Goal: Information Seeking & Learning: Learn about a topic

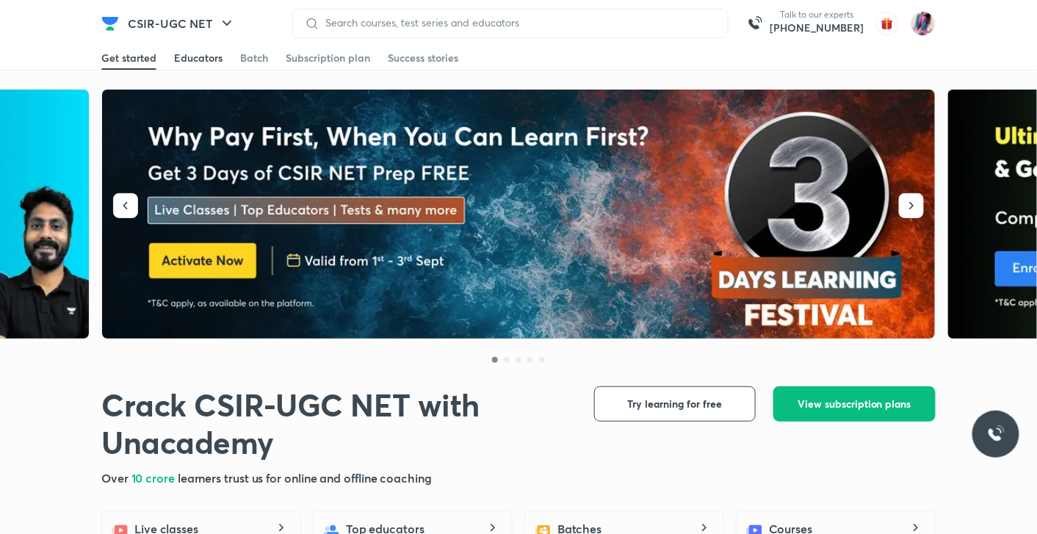
click at [198, 57] on div "Educators" at bounding box center [198, 58] width 48 height 15
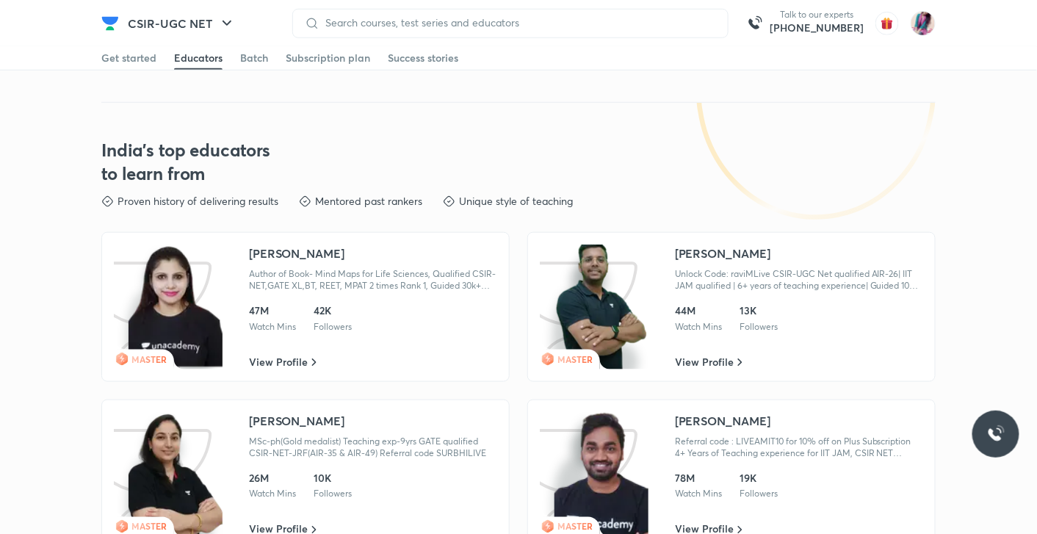
scroll to position [2173, 0]
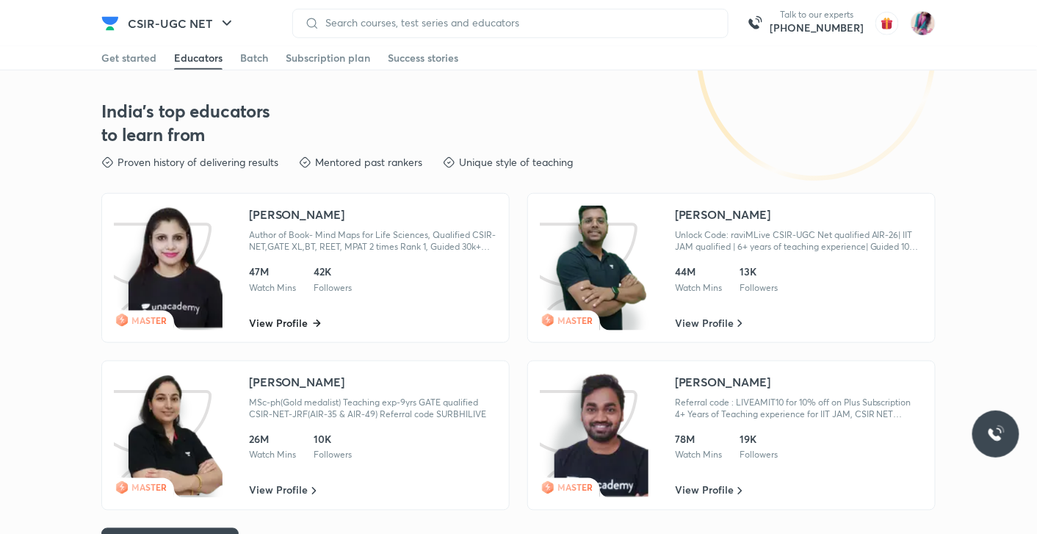
click at [280, 316] on span "View Profile" at bounding box center [278, 323] width 59 height 15
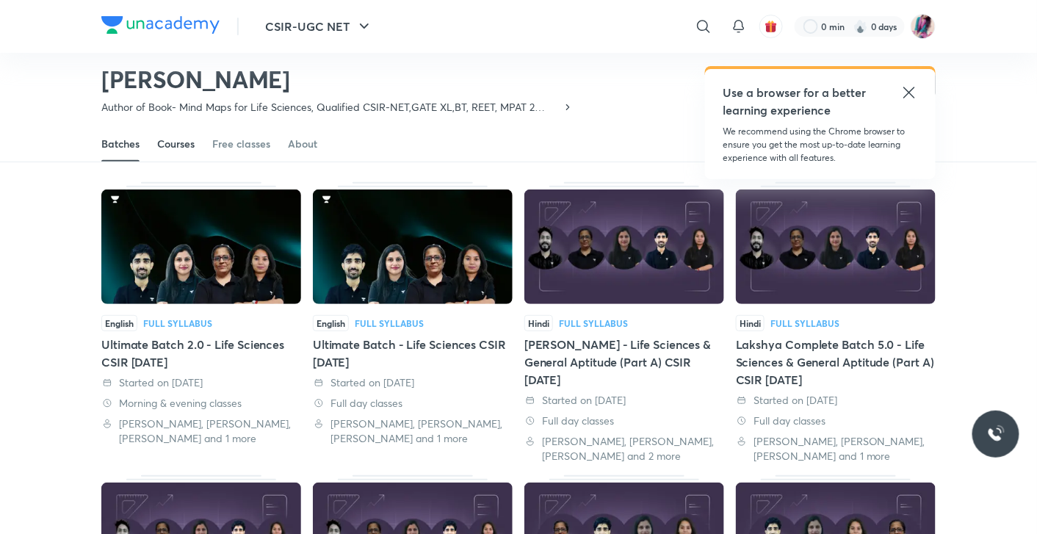
click at [174, 142] on div "Courses" at bounding box center [175, 144] width 37 height 15
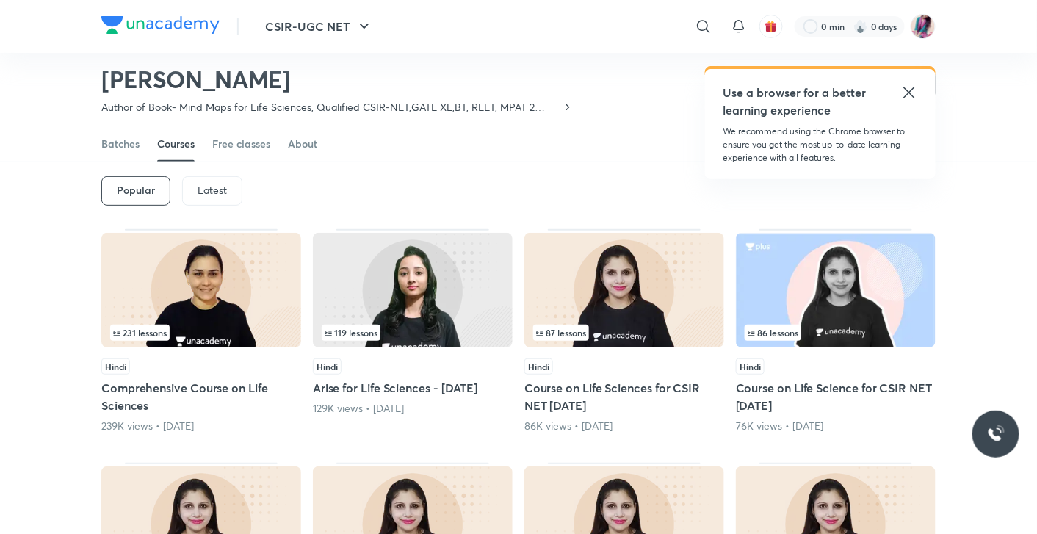
click at [913, 90] on icon at bounding box center [909, 93] width 18 height 18
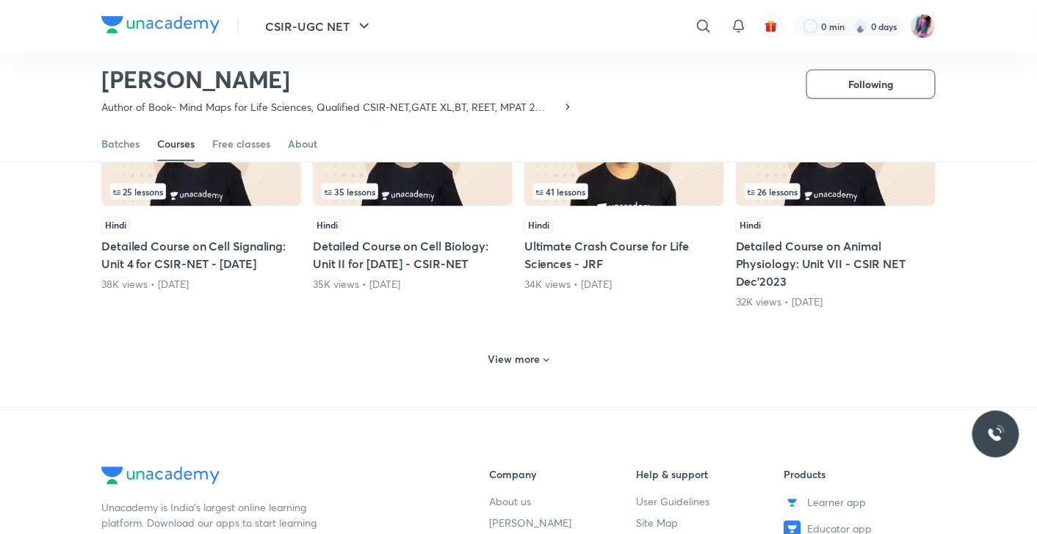
scroll to position [676, 0]
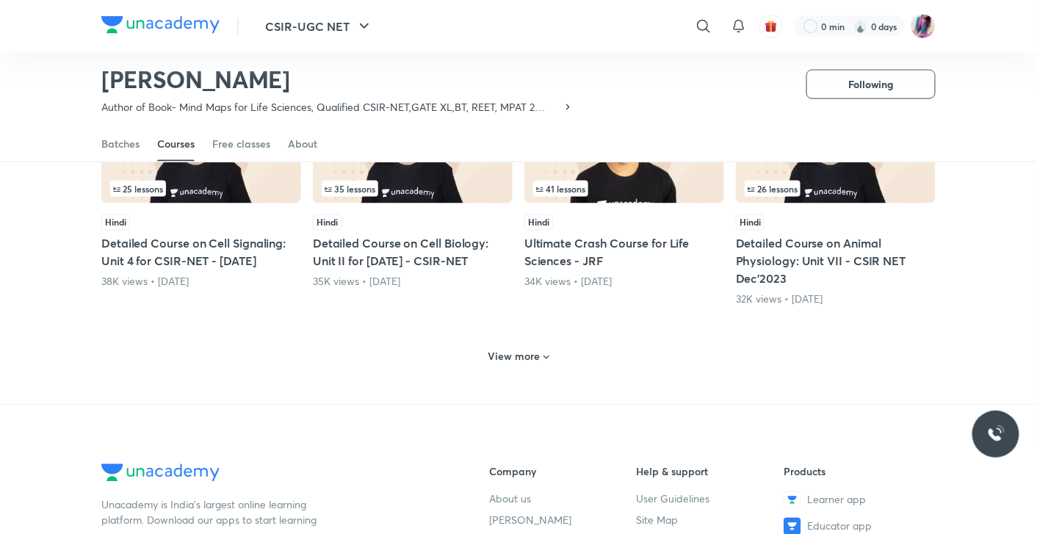
click at [546, 356] on icon at bounding box center [546, 358] width 6 height 4
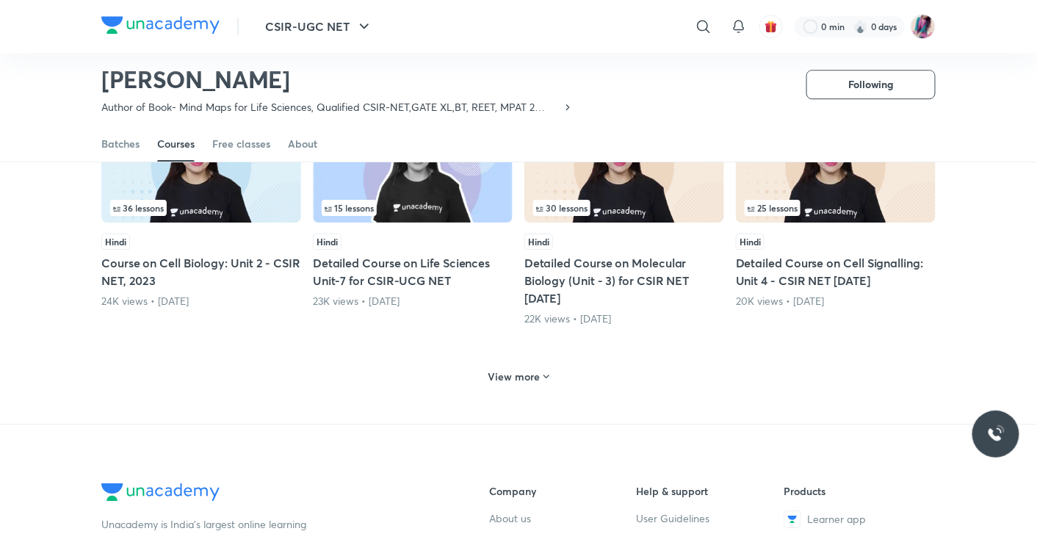
scroll to position [1355, 0]
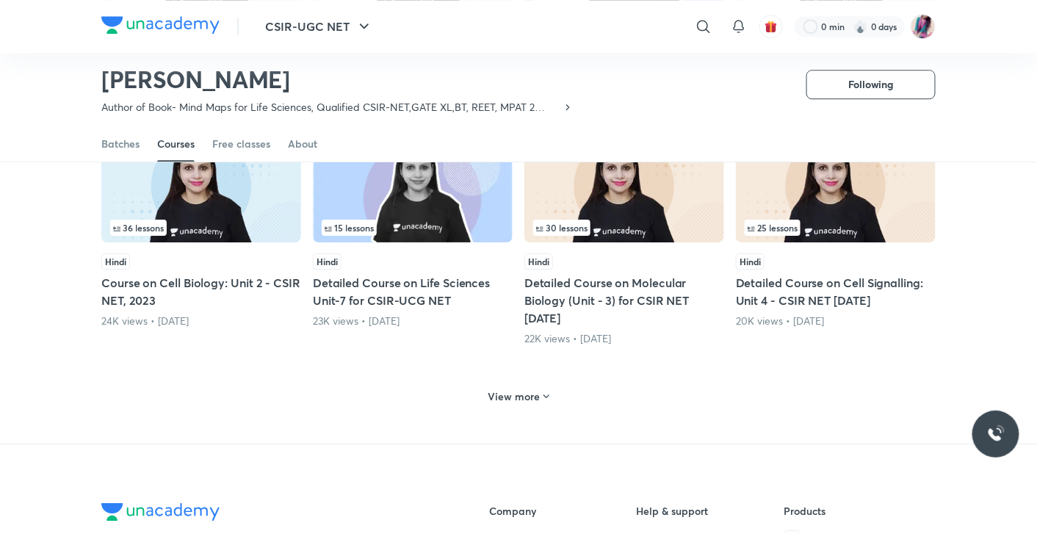
click at [545, 395] on icon at bounding box center [546, 397] width 6 height 4
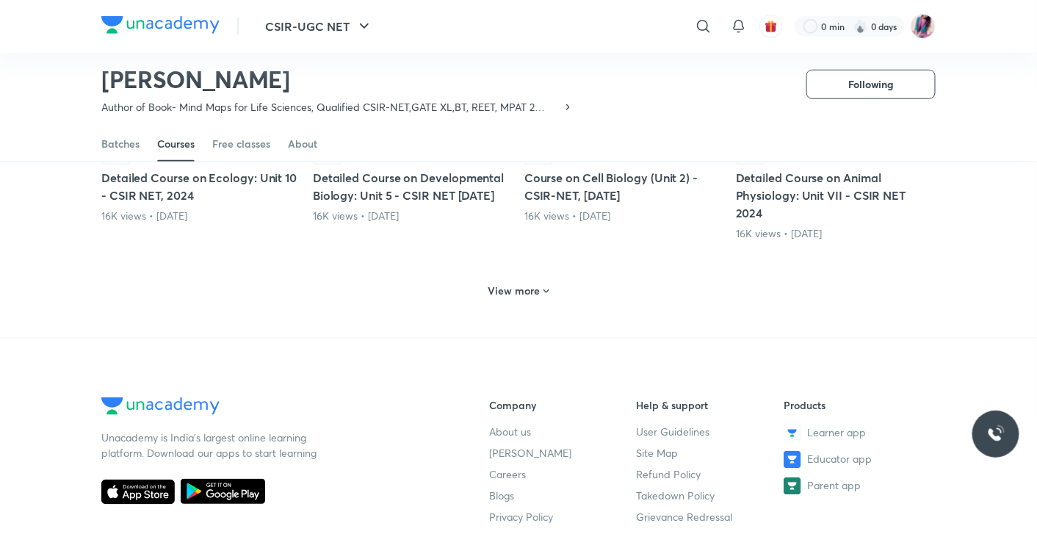
scroll to position [2198, 0]
click at [545, 286] on icon at bounding box center [546, 291] width 12 height 12
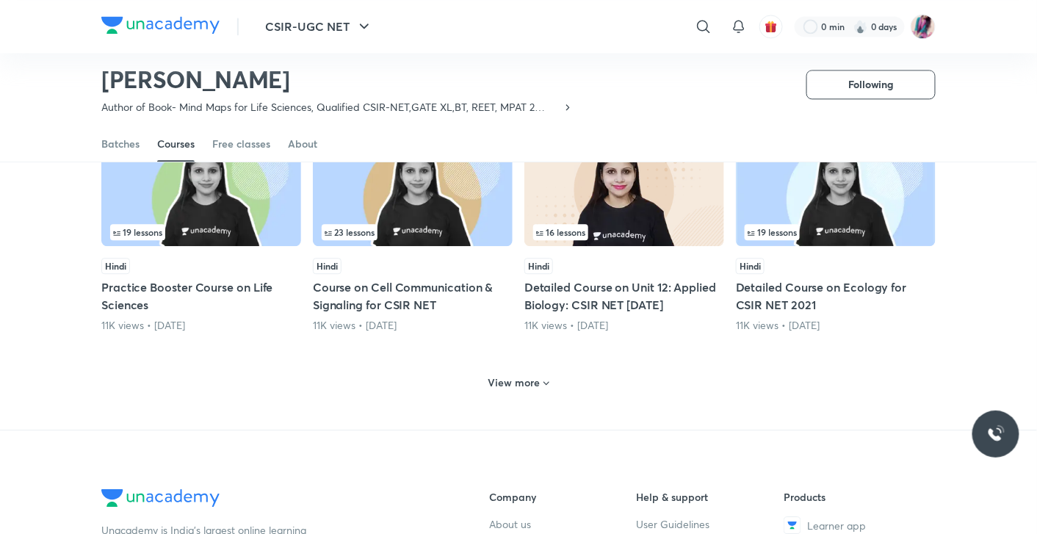
scroll to position [2919, 0]
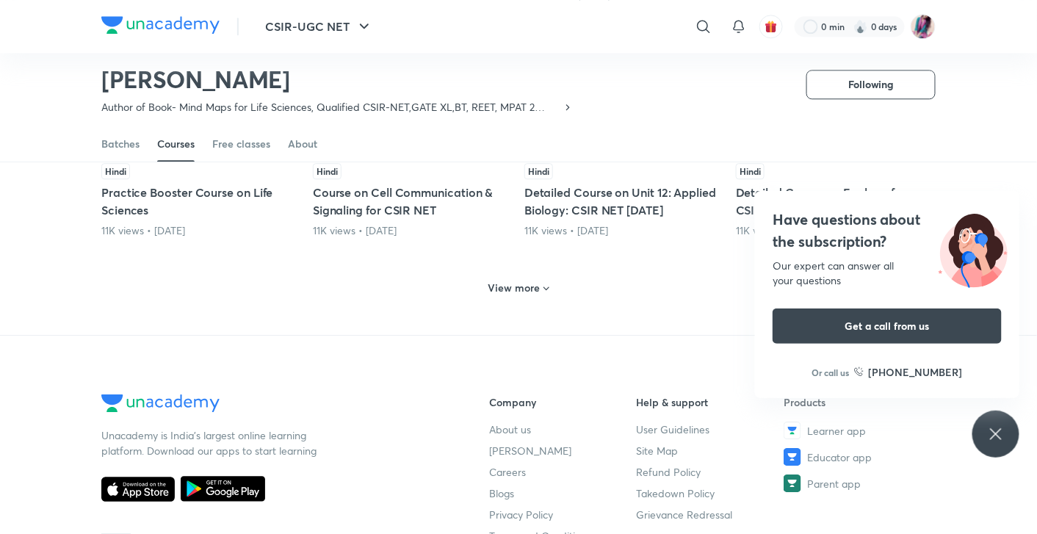
click at [543, 286] on icon at bounding box center [546, 289] width 12 height 12
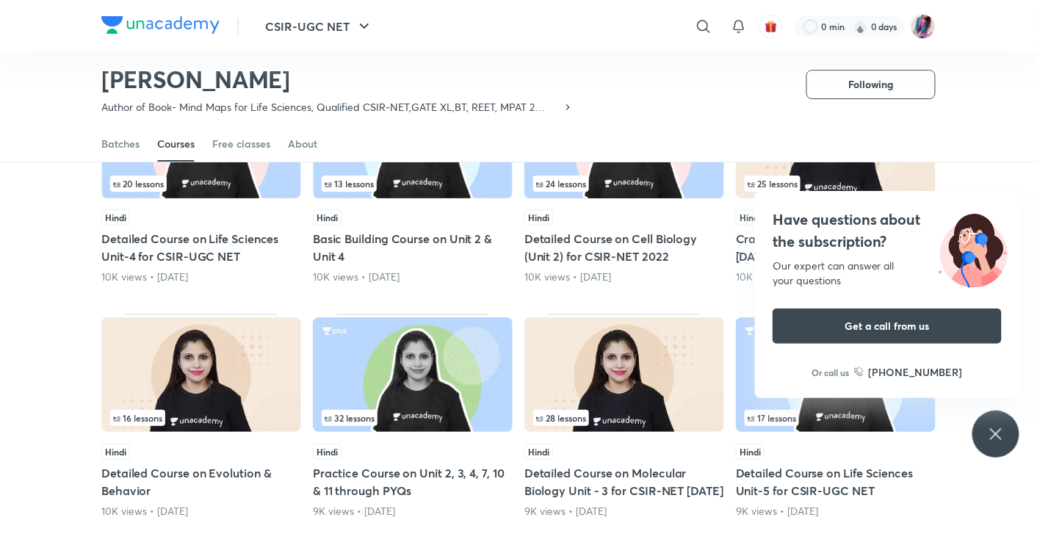
scroll to position [3408, 0]
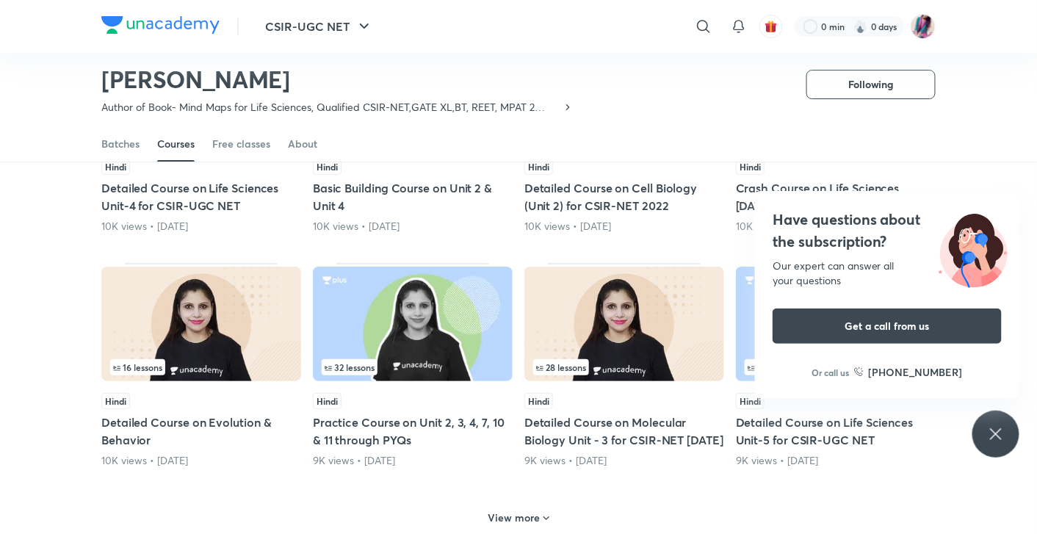
click at [1008, 446] on div "Have questions about the subscription? Our expert can answer all your questions…" at bounding box center [995, 433] width 47 height 47
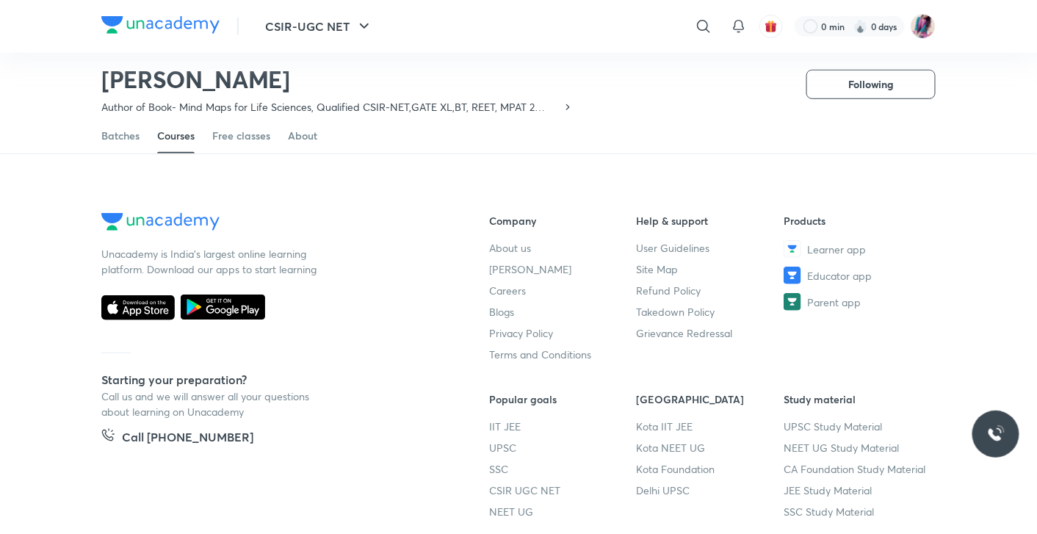
scroll to position [3626, 0]
click at [543, 113] on icon at bounding box center [546, 107] width 12 height 12
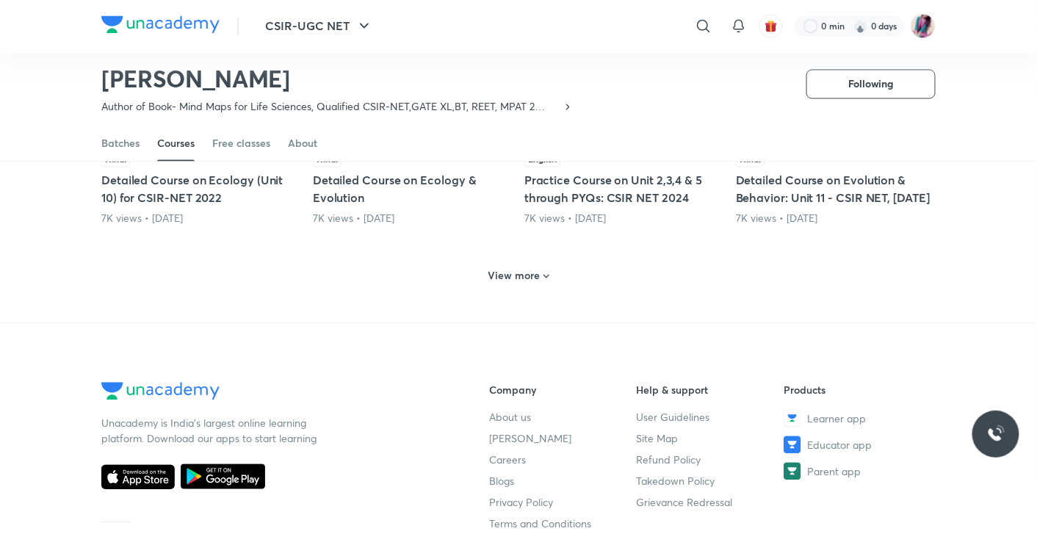
scroll to position [4374, 0]
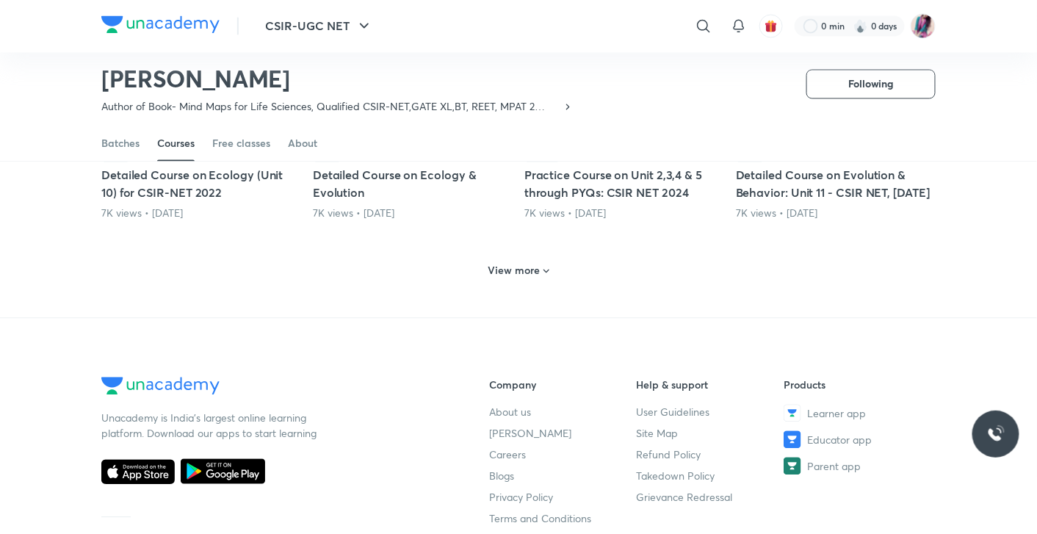
click at [545, 278] on icon at bounding box center [546, 272] width 12 height 12
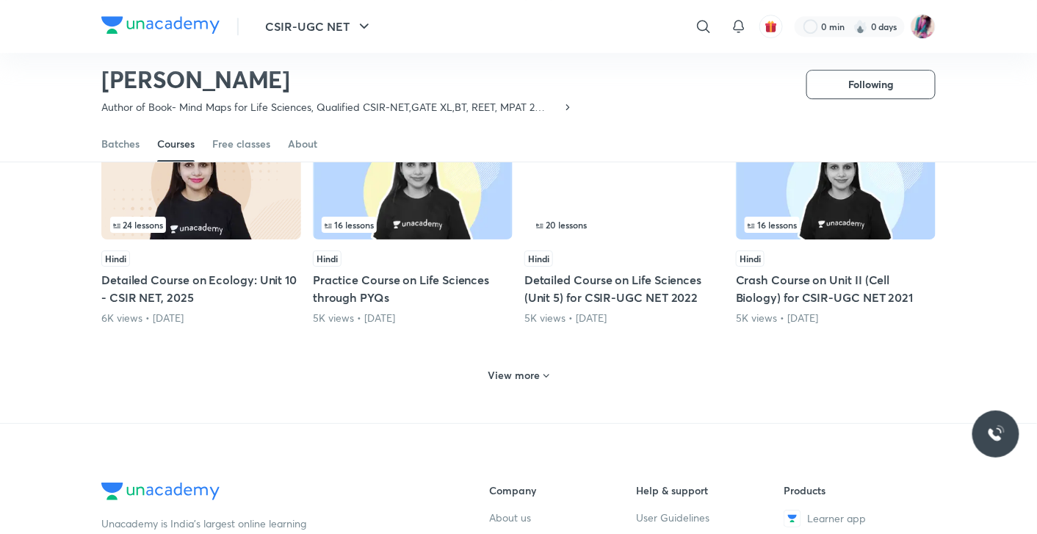
scroll to position [4986, 0]
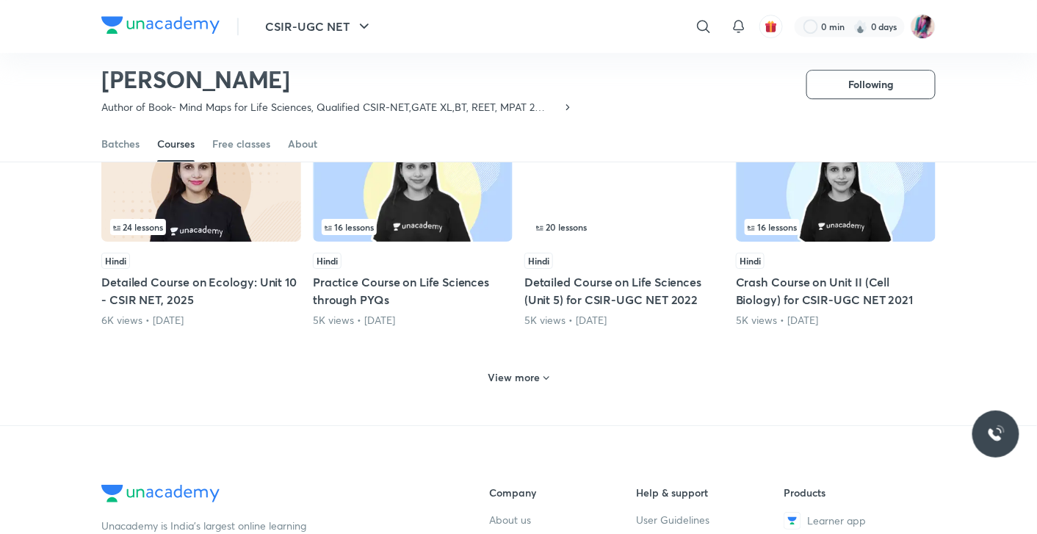
click at [544, 384] on icon at bounding box center [546, 378] width 12 height 12
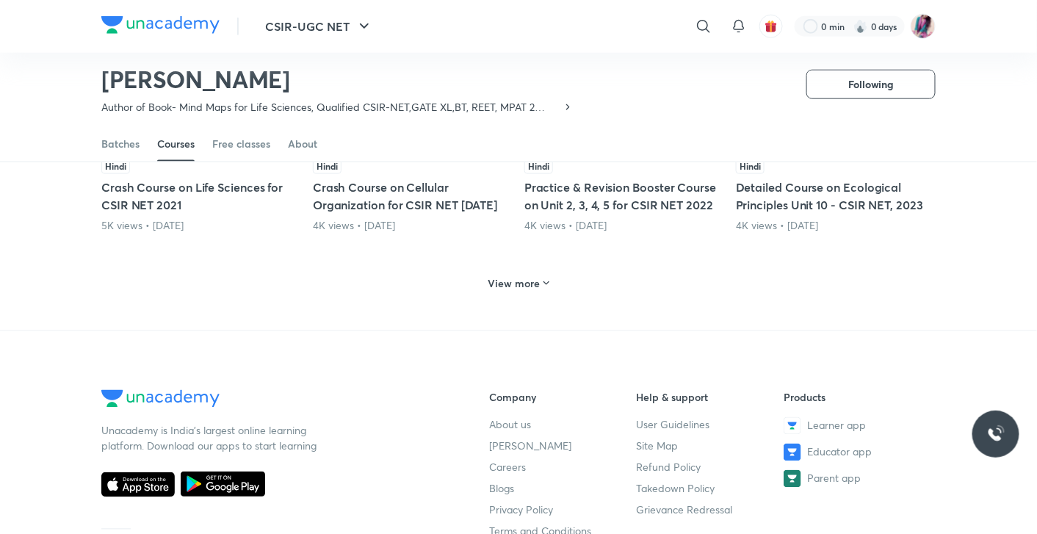
scroll to position [5815, 0]
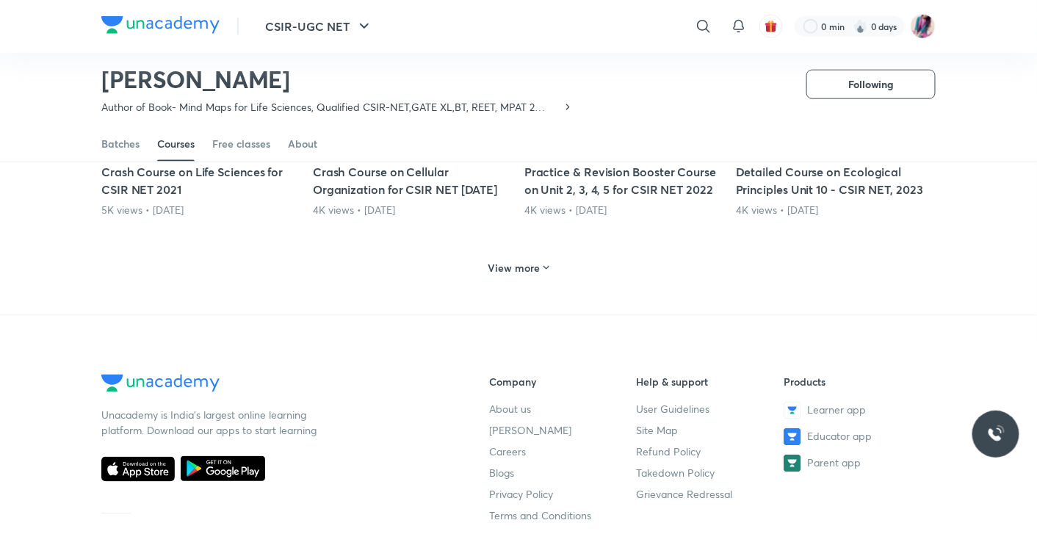
click at [547, 274] on icon at bounding box center [546, 268] width 12 height 12
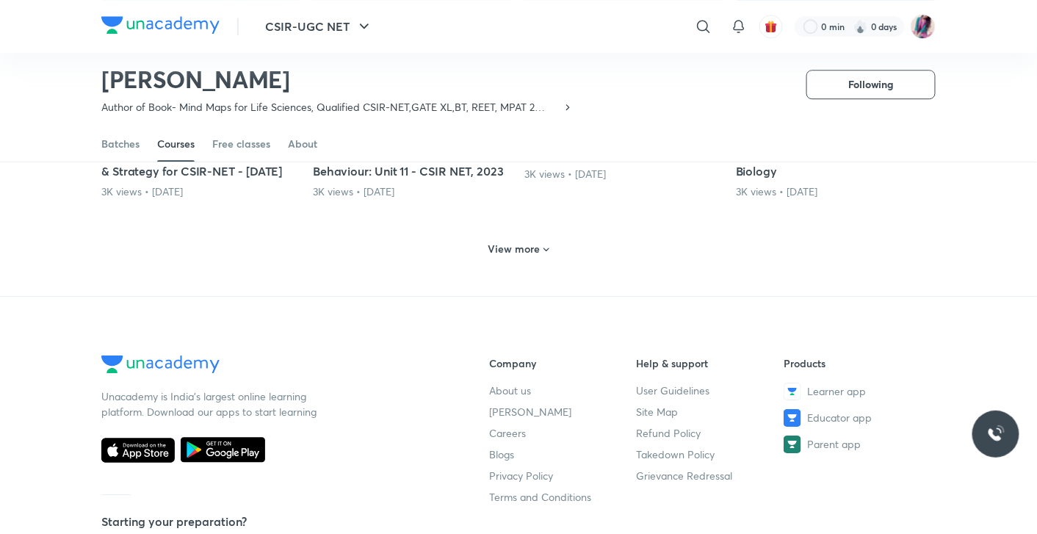
scroll to position [6577, 0]
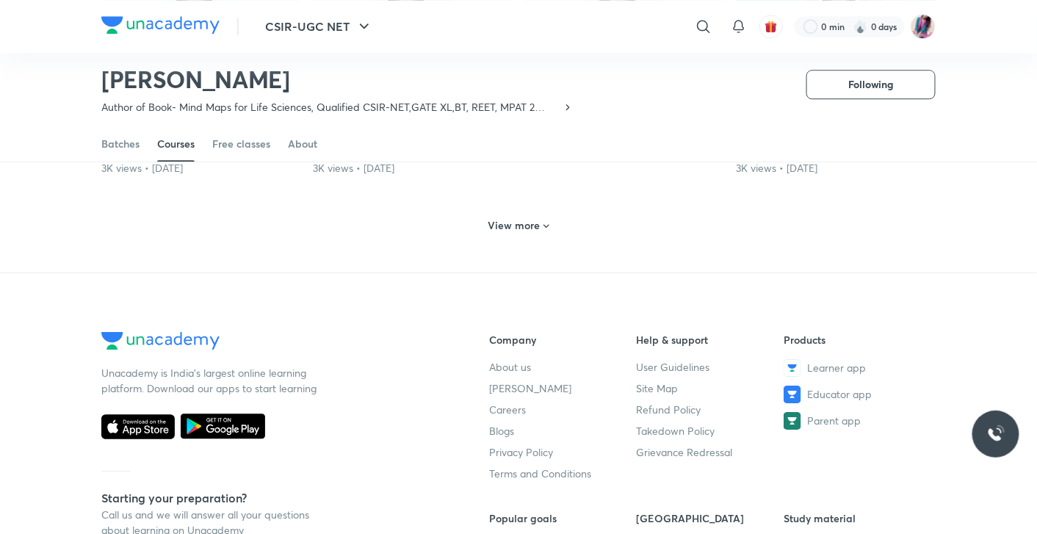
click at [546, 237] on div "View more" at bounding box center [518, 225] width 73 height 23
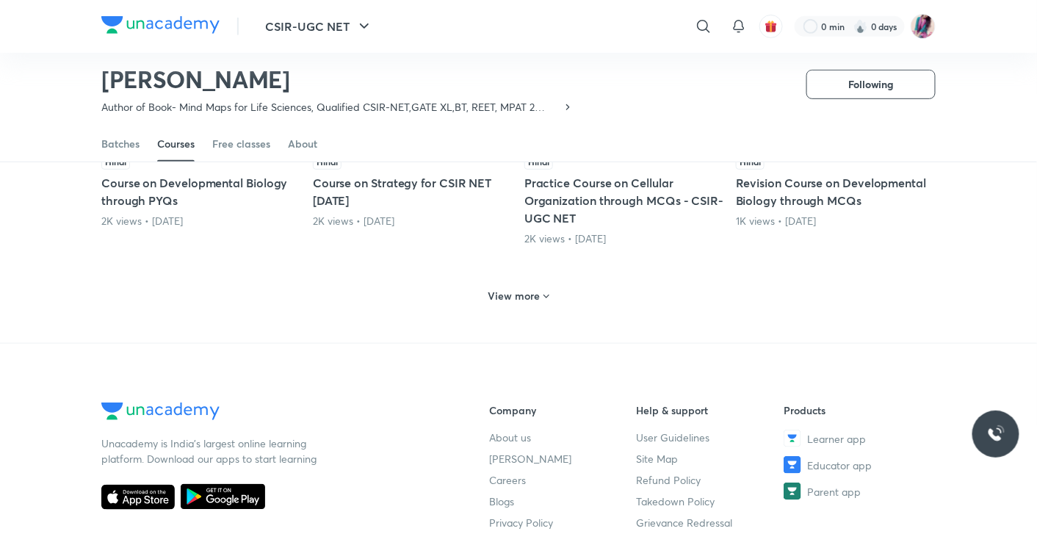
scroll to position [7229, 0]
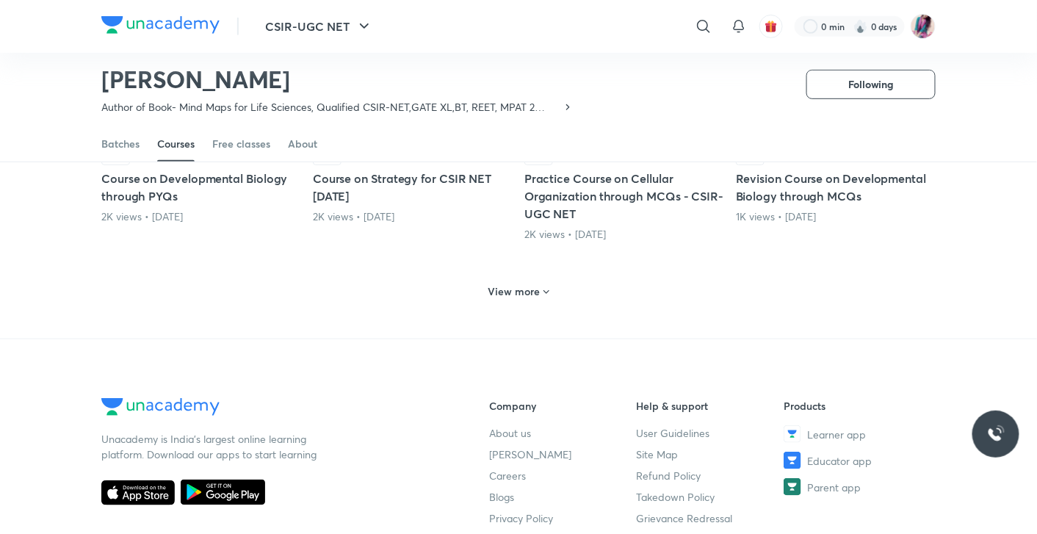
click at [545, 294] on icon at bounding box center [546, 292] width 6 height 4
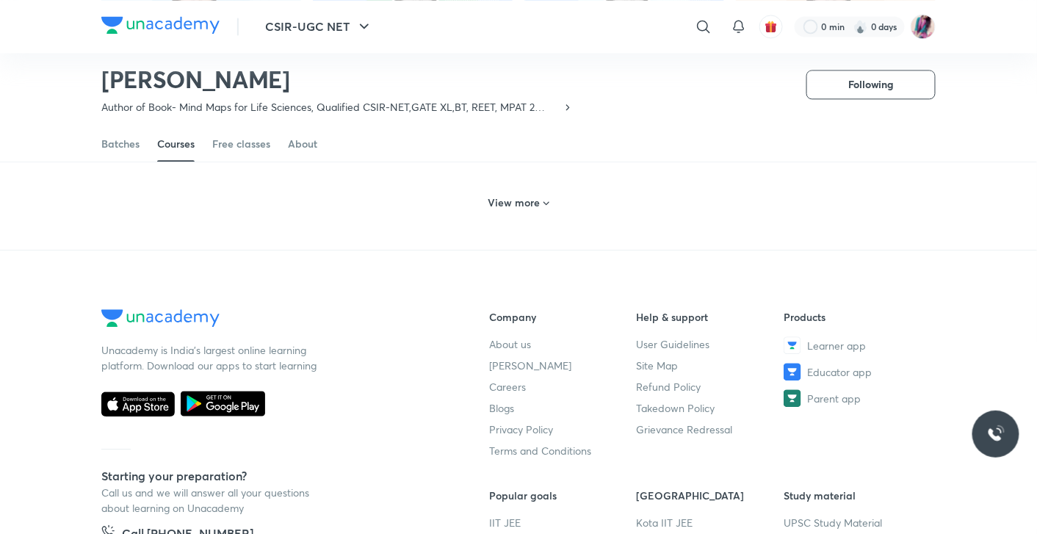
scroll to position [8072, 0]
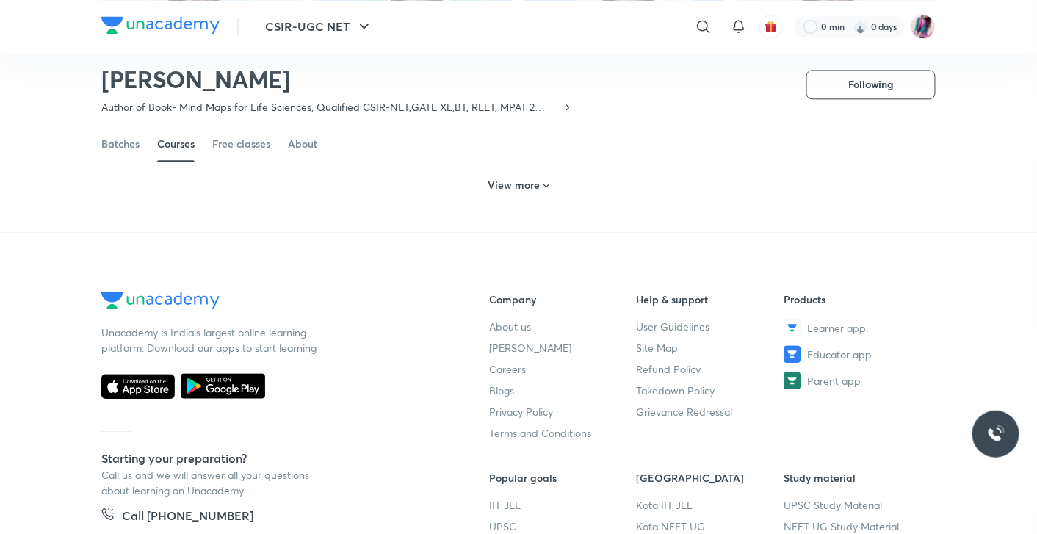
click at [547, 187] on icon at bounding box center [546, 186] width 6 height 4
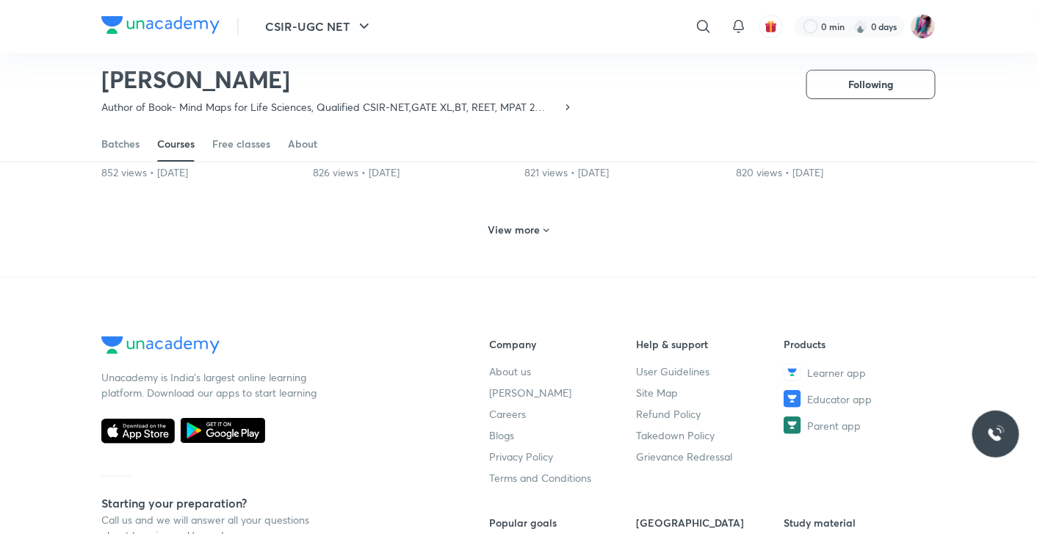
scroll to position [8752, 0]
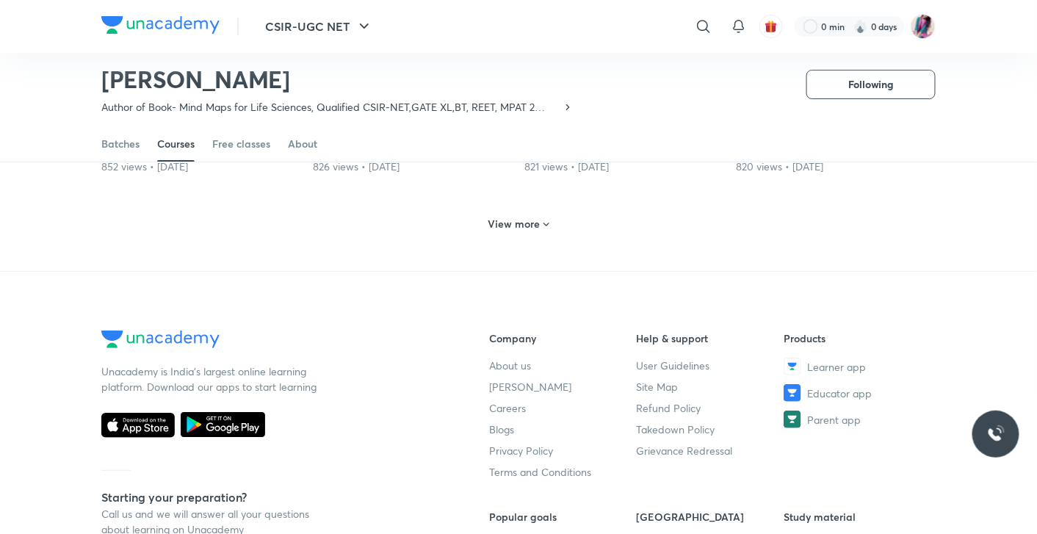
click at [544, 231] on icon at bounding box center [546, 225] width 12 height 12
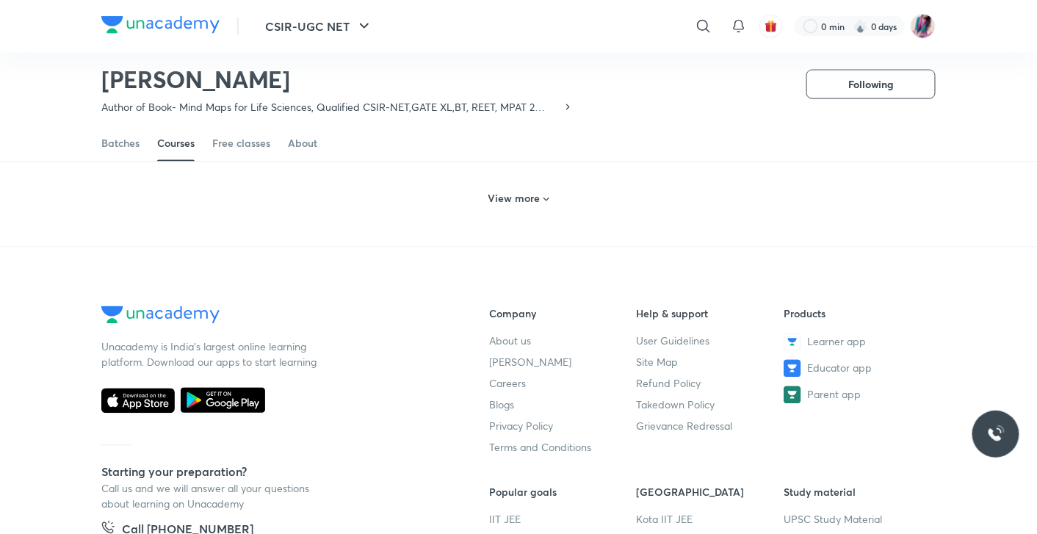
scroll to position [9500, 0]
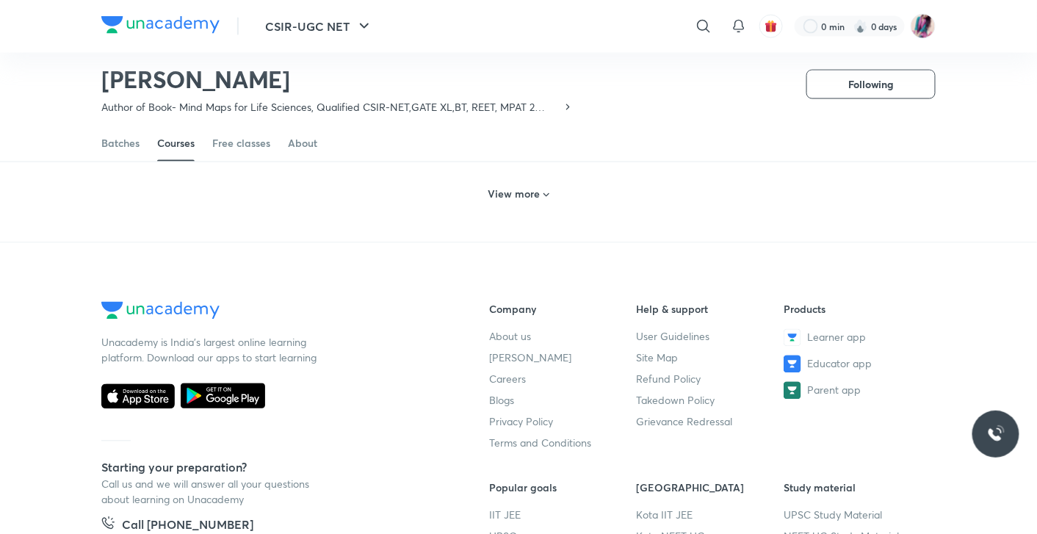
click at [545, 201] on icon at bounding box center [546, 195] width 12 height 12
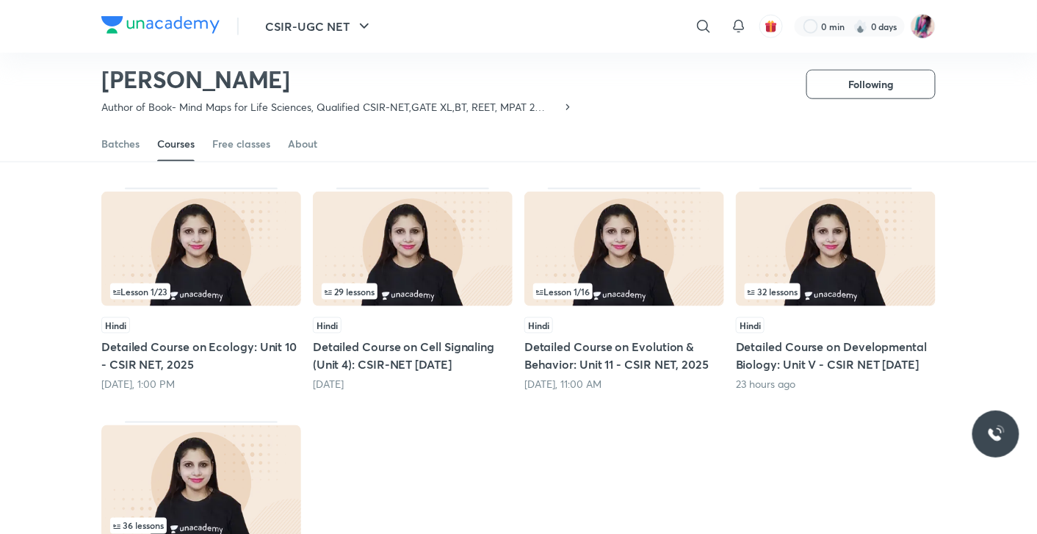
scroll to position [9255, 0]
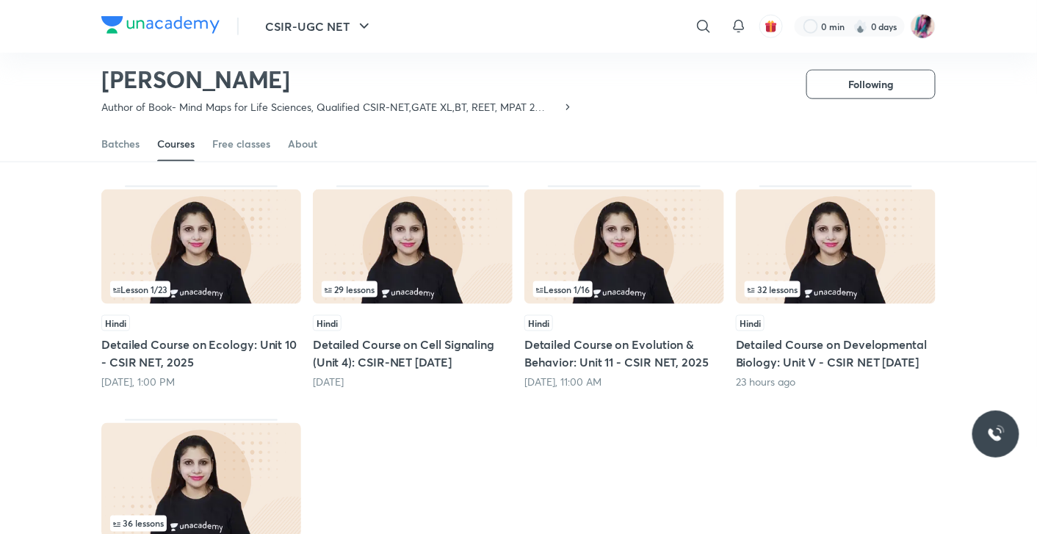
click at [794, 294] on span "32 lessons" at bounding box center [772, 289] width 50 height 9
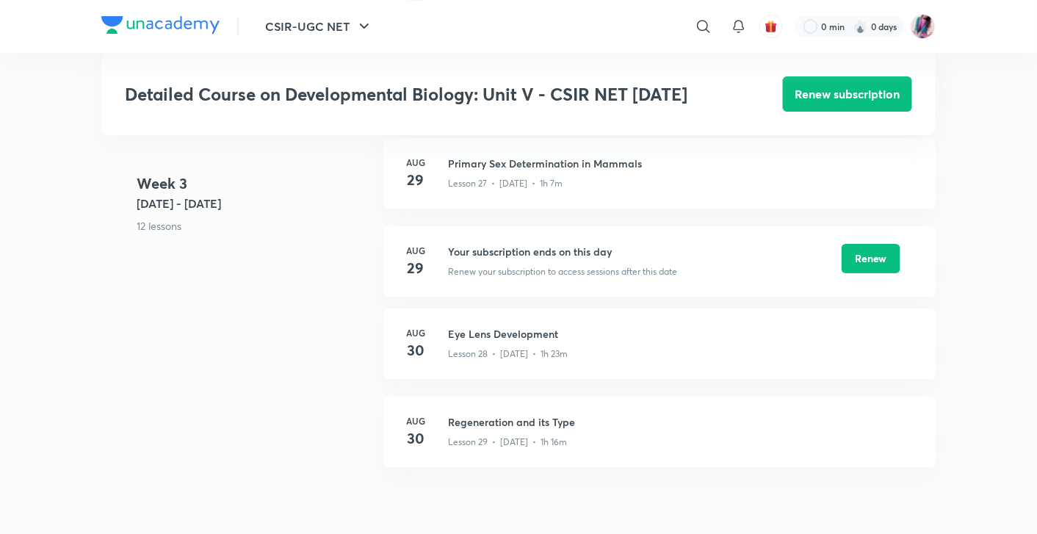
scroll to position [3391, 0]
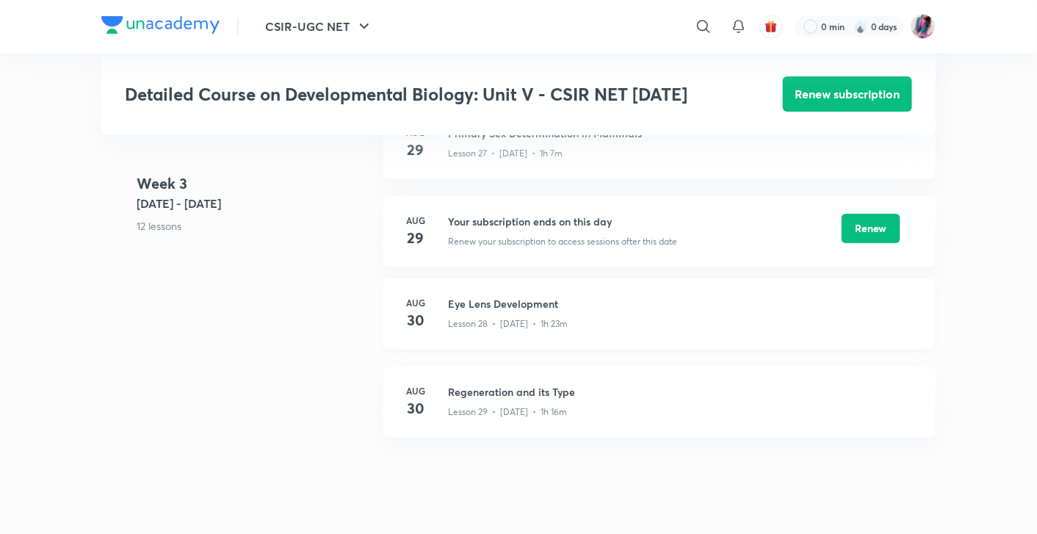
click at [514, 317] on p "Lesson 28 • [DATE] • 1h 23m" at bounding box center [508, 323] width 120 height 13
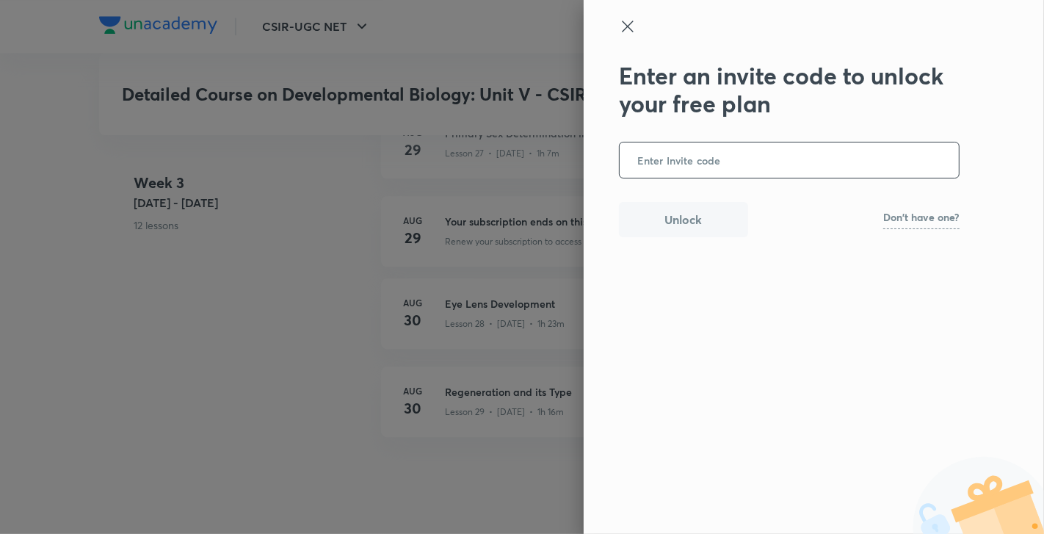
click at [688, 162] on input "text" at bounding box center [789, 160] width 339 height 36
type input "NEHA"
click at [681, 220] on button "Unlock" at bounding box center [683, 217] width 129 height 35
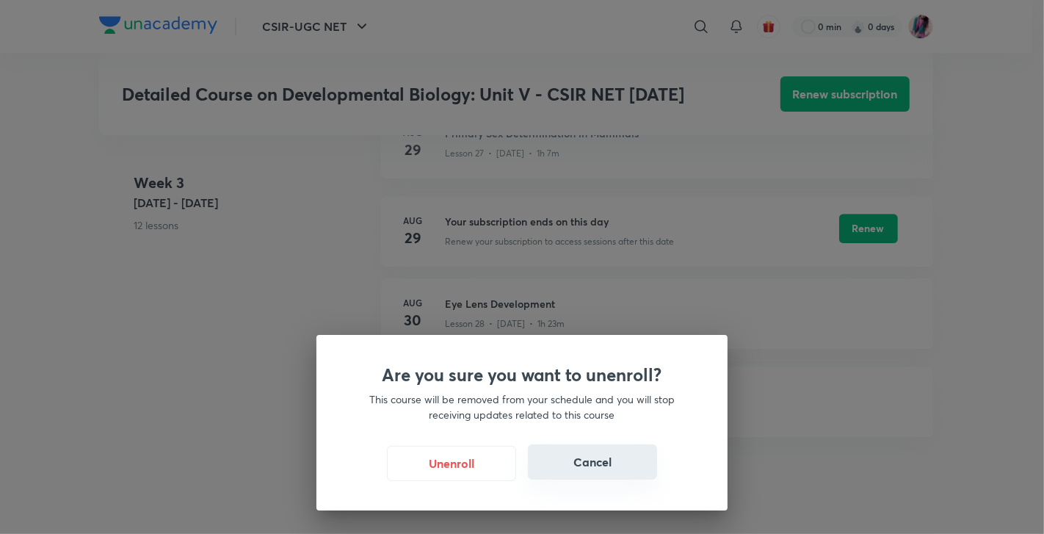
click at [573, 463] on button "Cancel" at bounding box center [592, 461] width 129 height 35
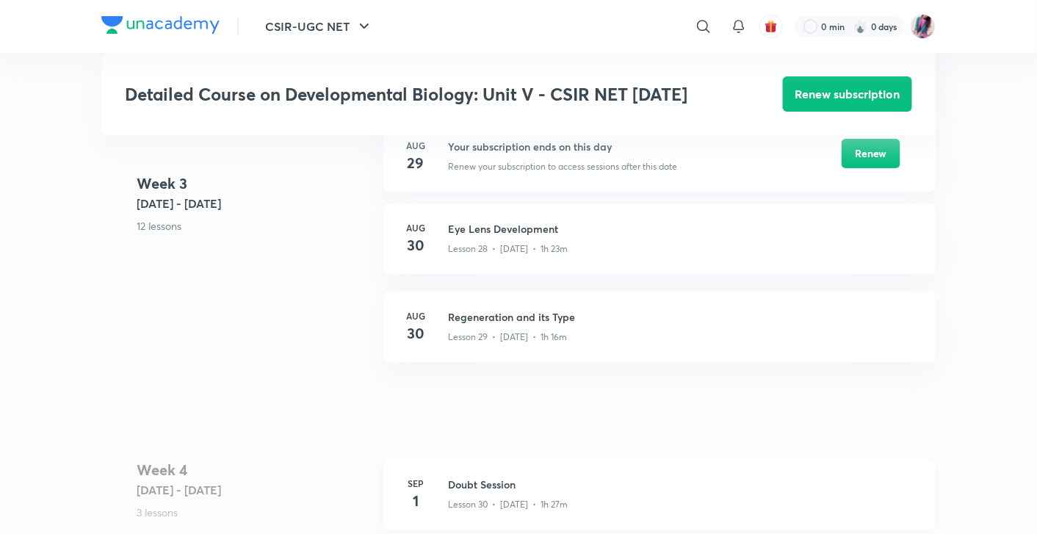
scroll to position [3418, 0]
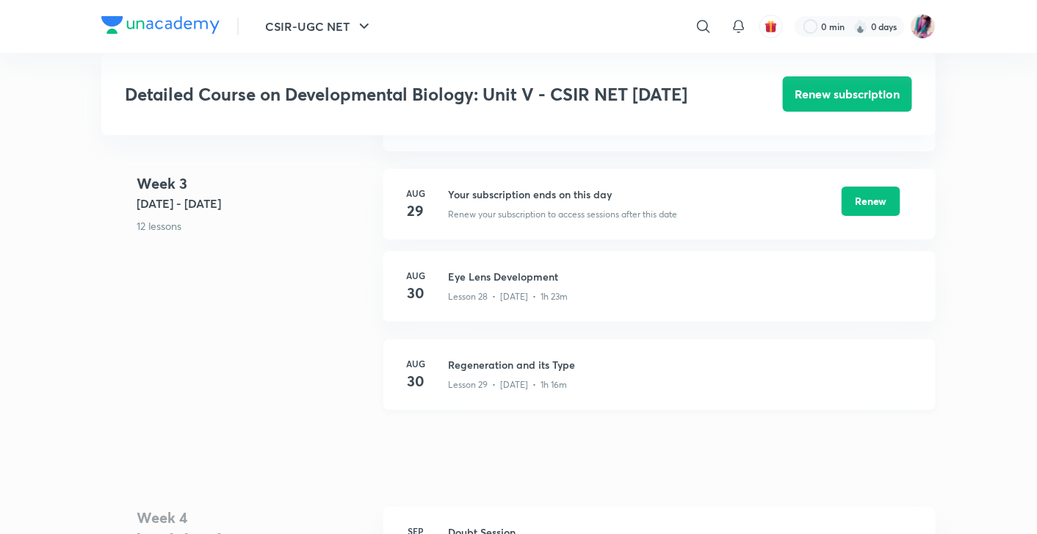
click at [579, 372] on div "Lesson 29 • [DATE] • 1h 16m" at bounding box center [683, 381] width 470 height 19
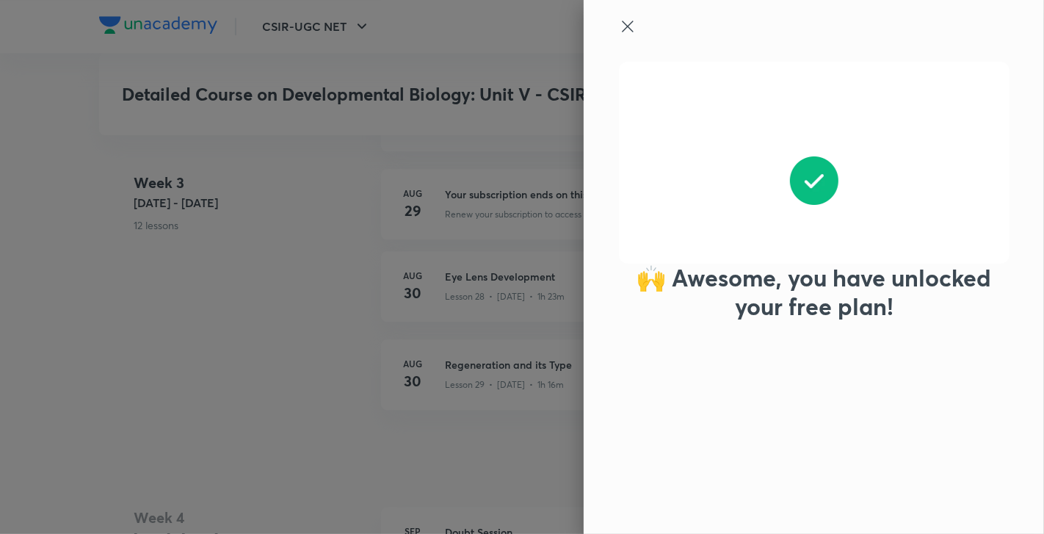
click at [630, 25] on icon at bounding box center [628, 27] width 18 height 18
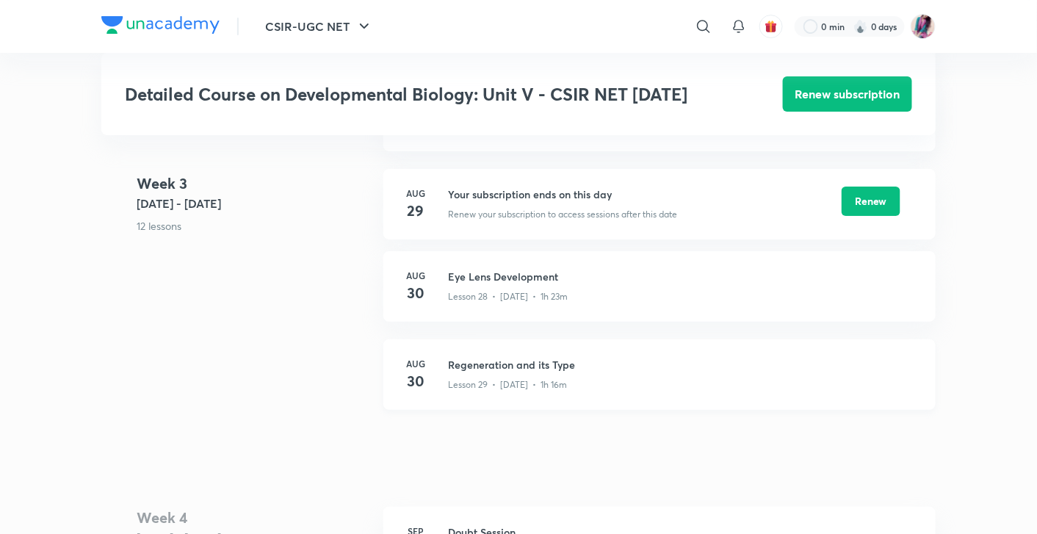
click at [409, 370] on h4 "30" at bounding box center [415, 381] width 29 height 22
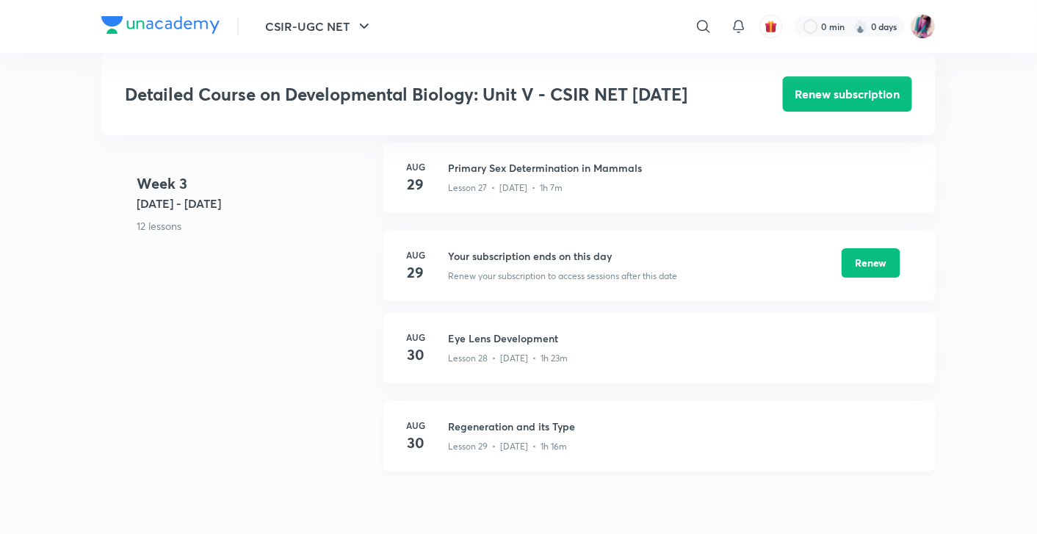
scroll to position [3309, 0]
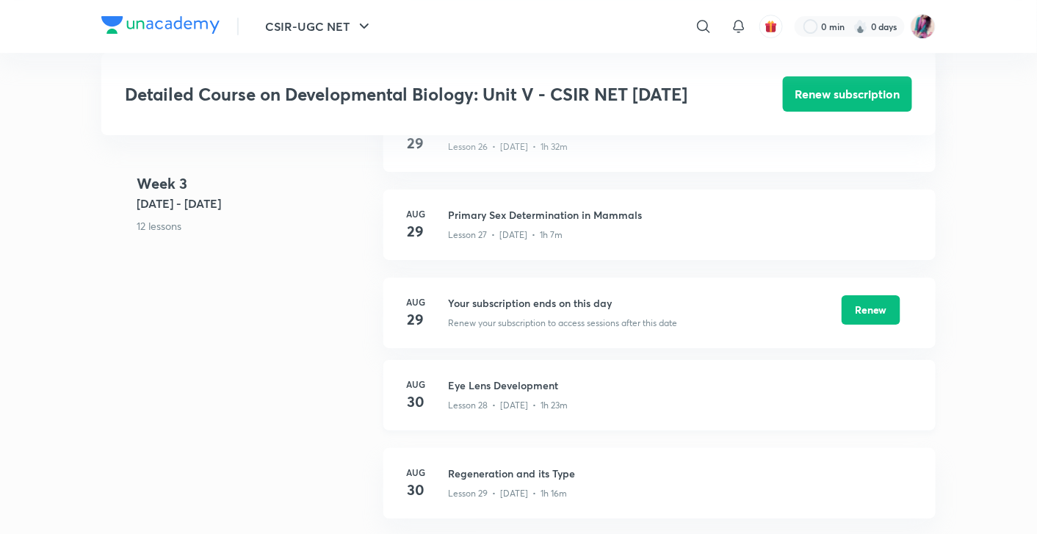
click at [424, 391] on h4 "30" at bounding box center [415, 402] width 29 height 22
click at [424, 380] on div at bounding box center [518, 267] width 1037 height 534
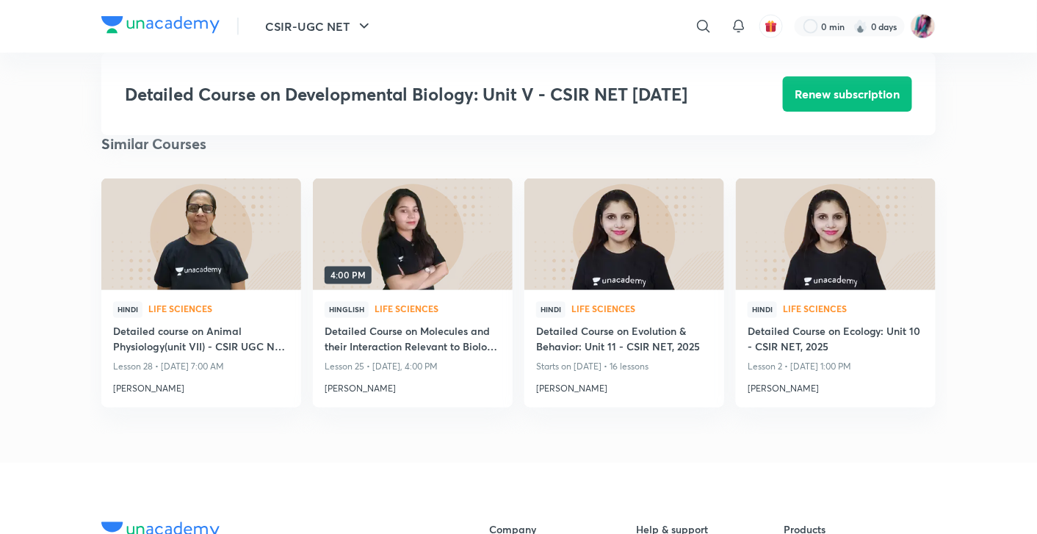
scroll to position [4084, 0]
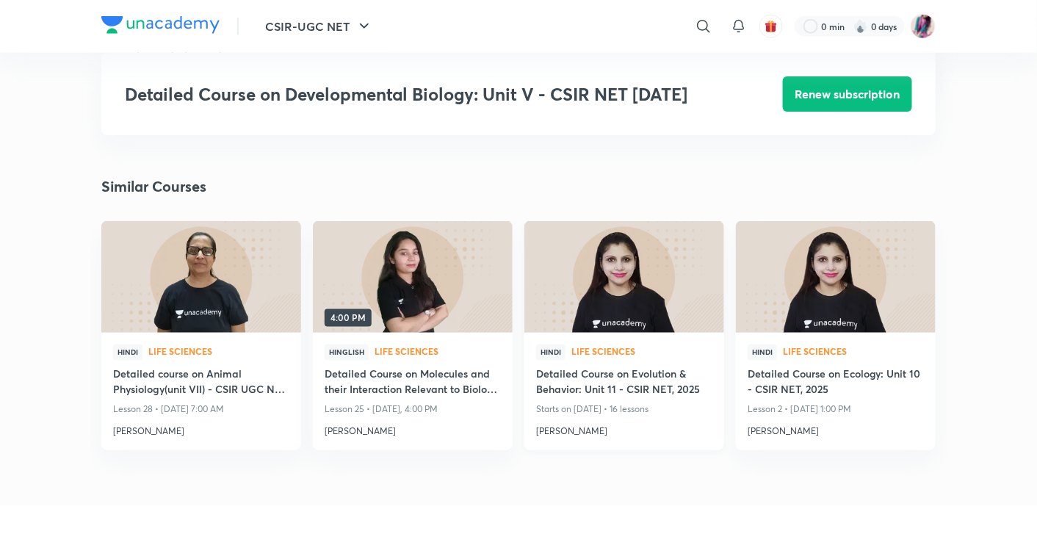
click at [616, 366] on h4 "Detailed Course on Evolution & Behavior: Unit 11 - CSIR NET, 2025" at bounding box center [624, 383] width 176 height 34
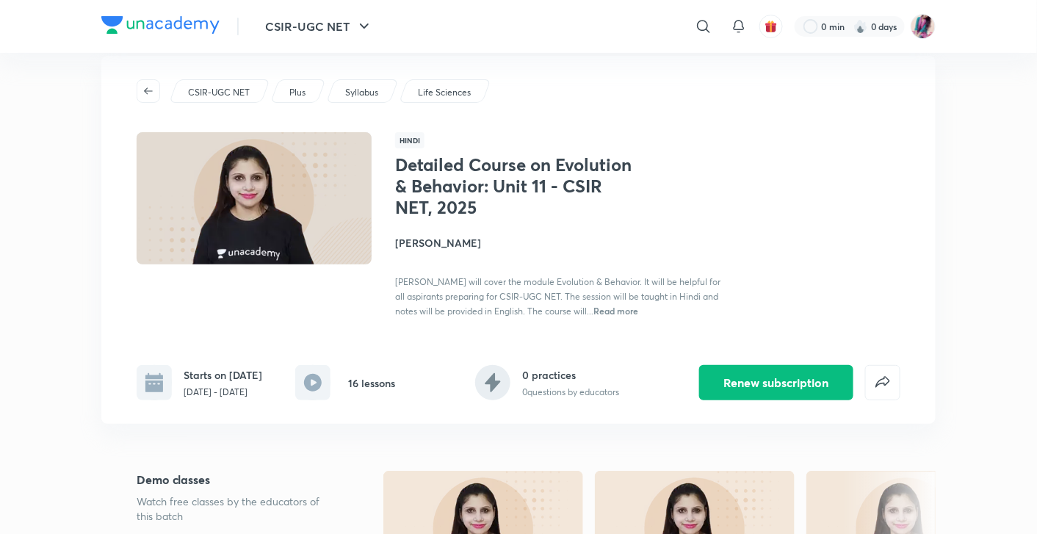
scroll to position [27, 0]
click at [151, 81] on button "button" at bounding box center [148, 90] width 23 height 23
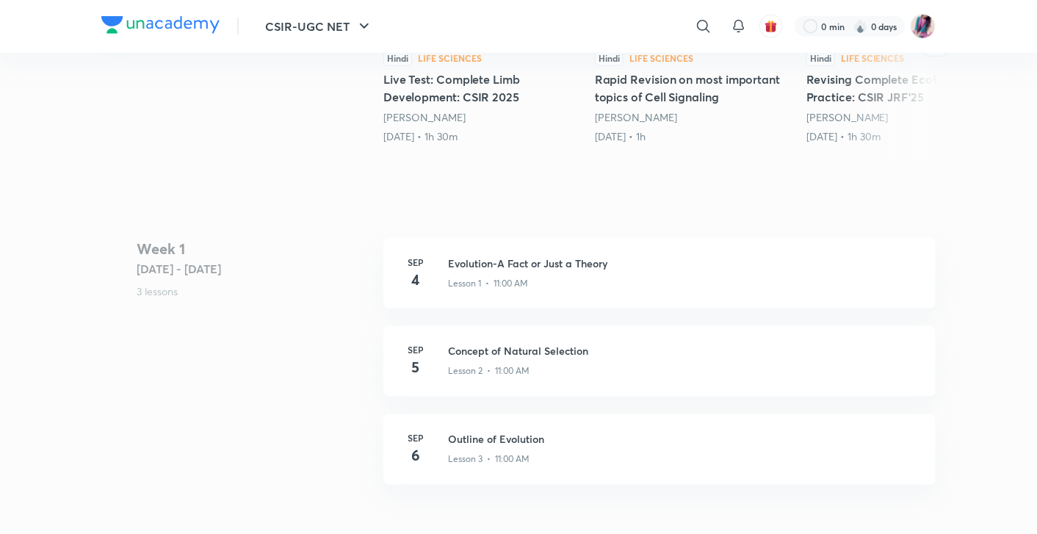
scroll to position [0, 0]
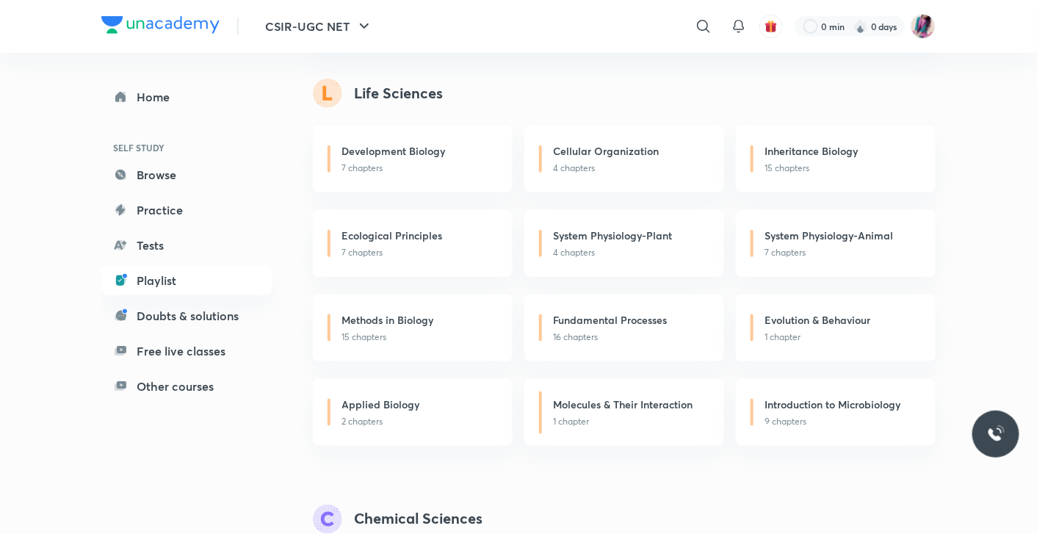
scroll to position [390, 0]
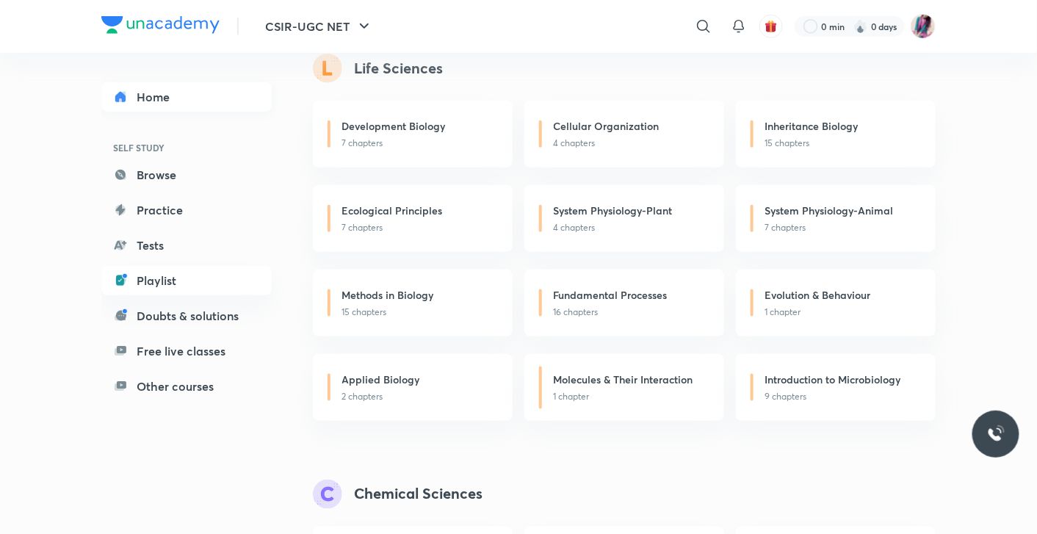
click at [185, 103] on link "Home" at bounding box center [186, 96] width 170 height 29
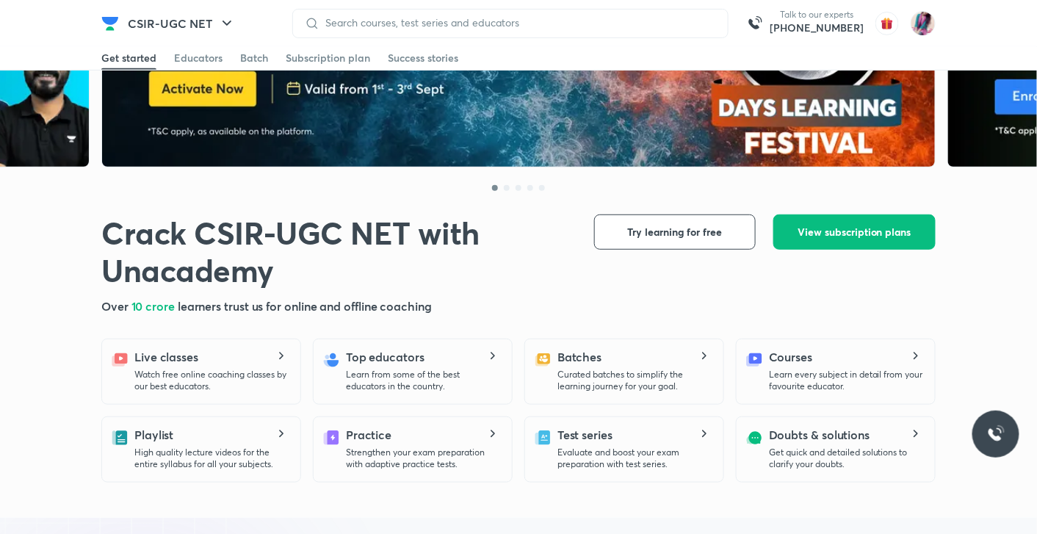
scroll to position [163, 0]
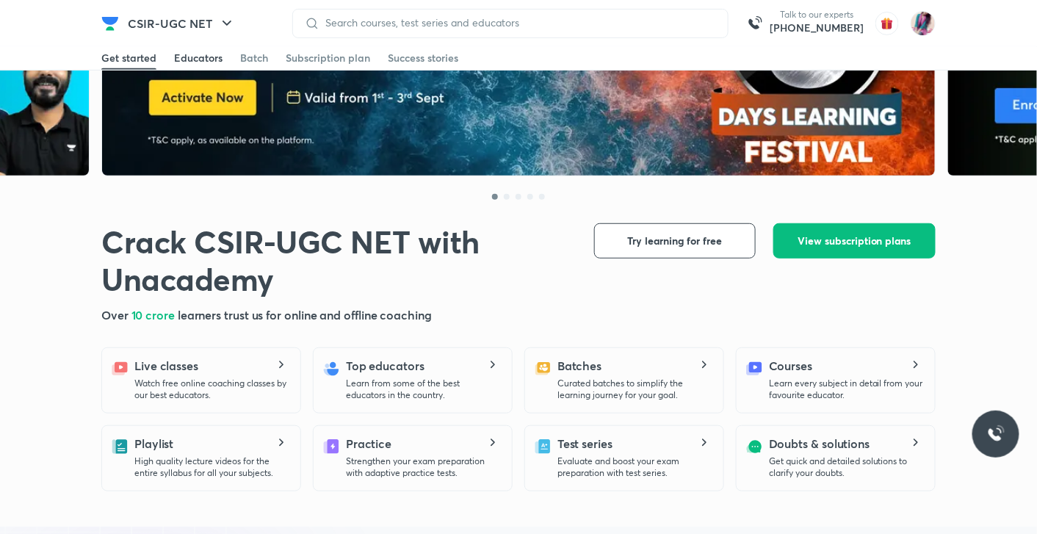
click at [195, 56] on div "Educators" at bounding box center [198, 58] width 48 height 15
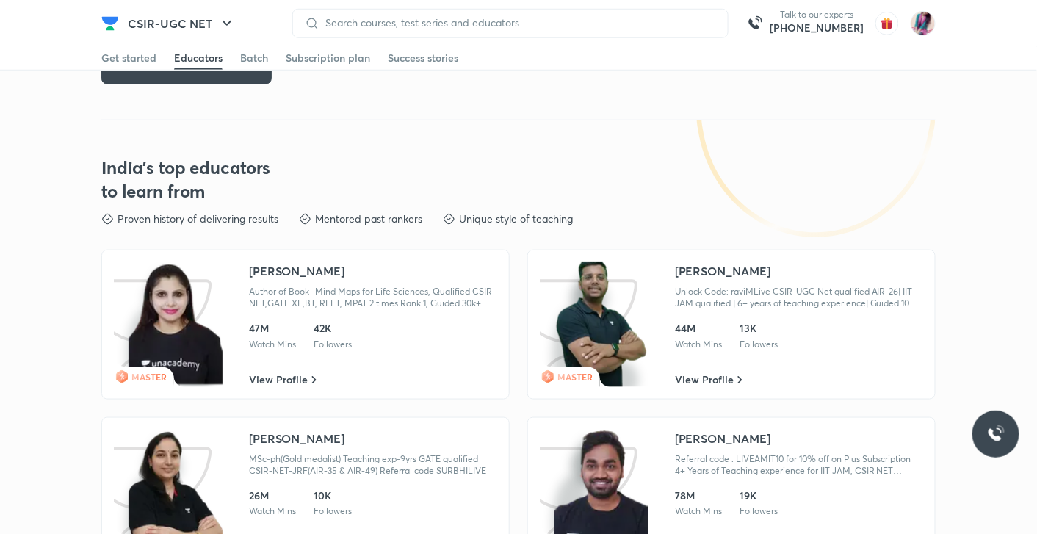
scroll to position [2173, 0]
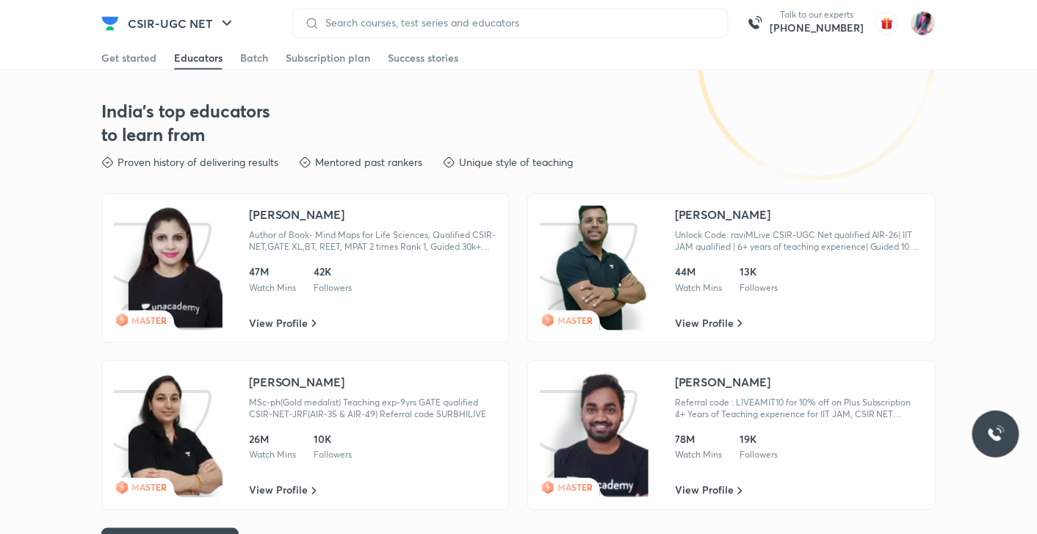
click at [156, 316] on span "MASTER" at bounding box center [148, 320] width 35 height 12
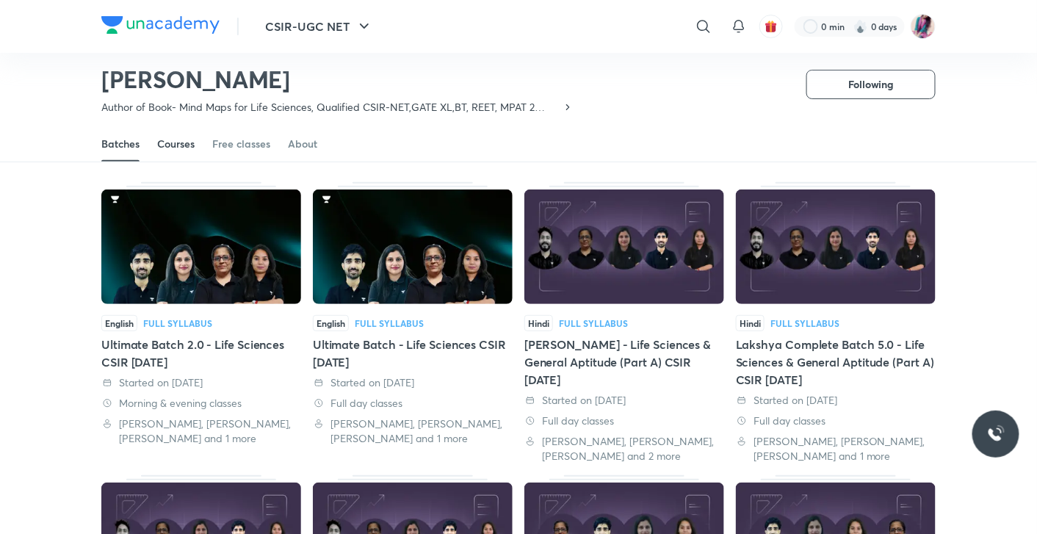
click at [173, 150] on div "Courses" at bounding box center [175, 144] width 37 height 15
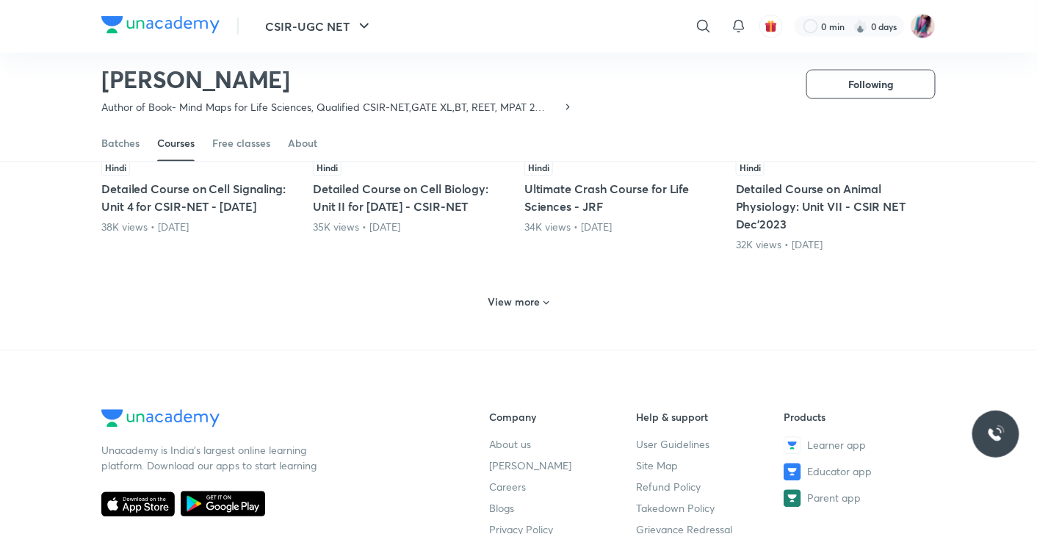
scroll to position [730, 0]
click at [545, 302] on icon at bounding box center [546, 304] width 6 height 4
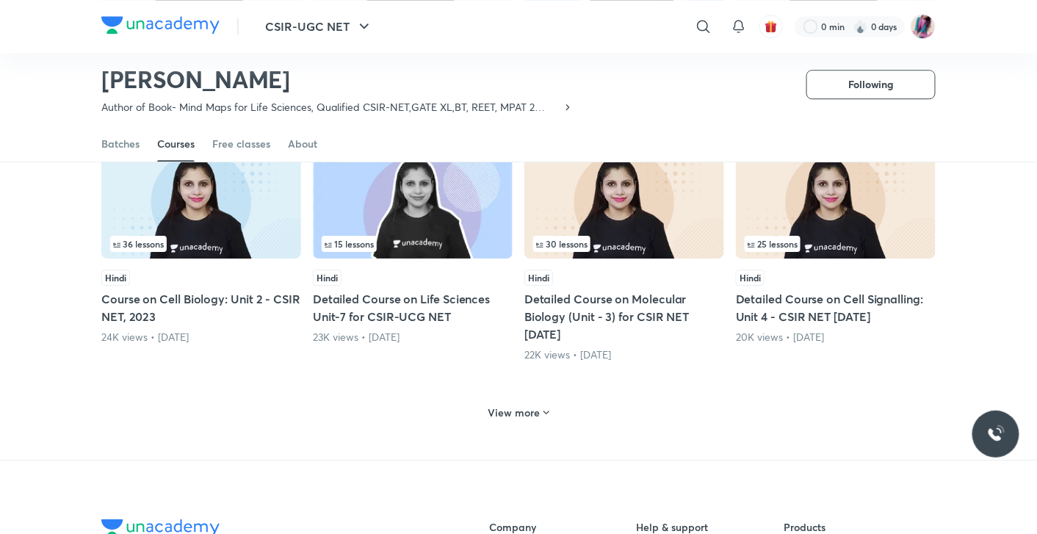
scroll to position [1342, 0]
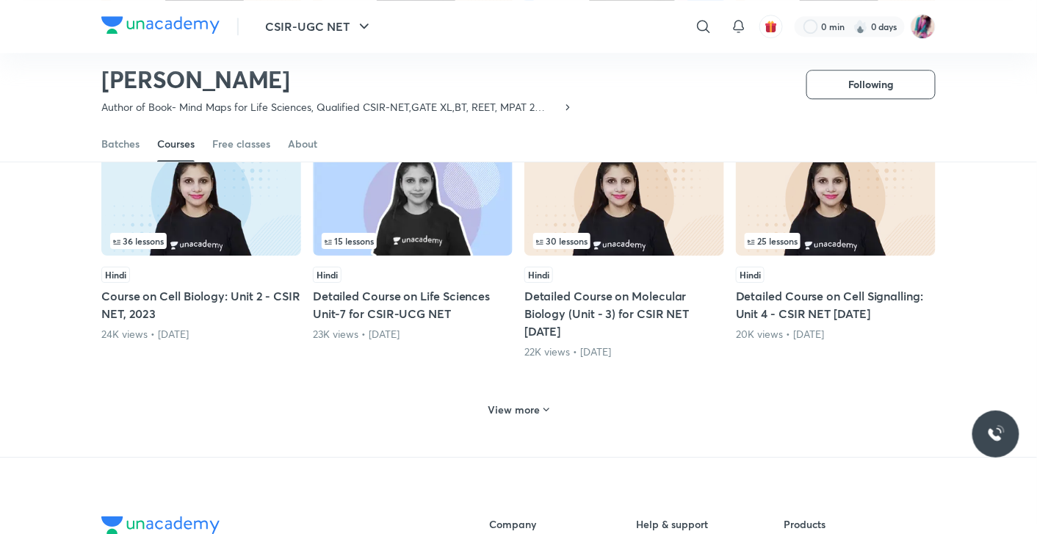
click at [545, 405] on icon at bounding box center [546, 410] width 12 height 12
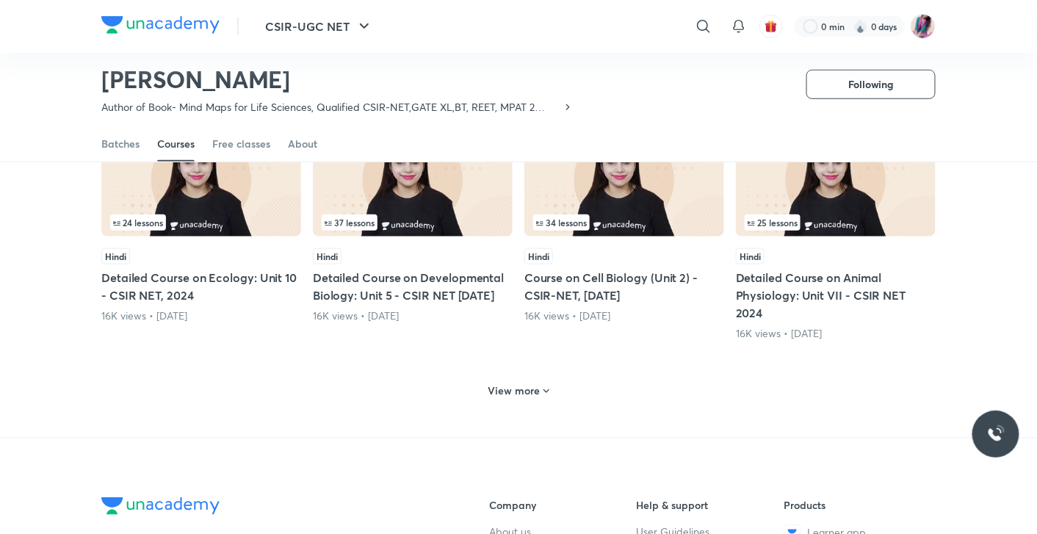
scroll to position [2104, 0]
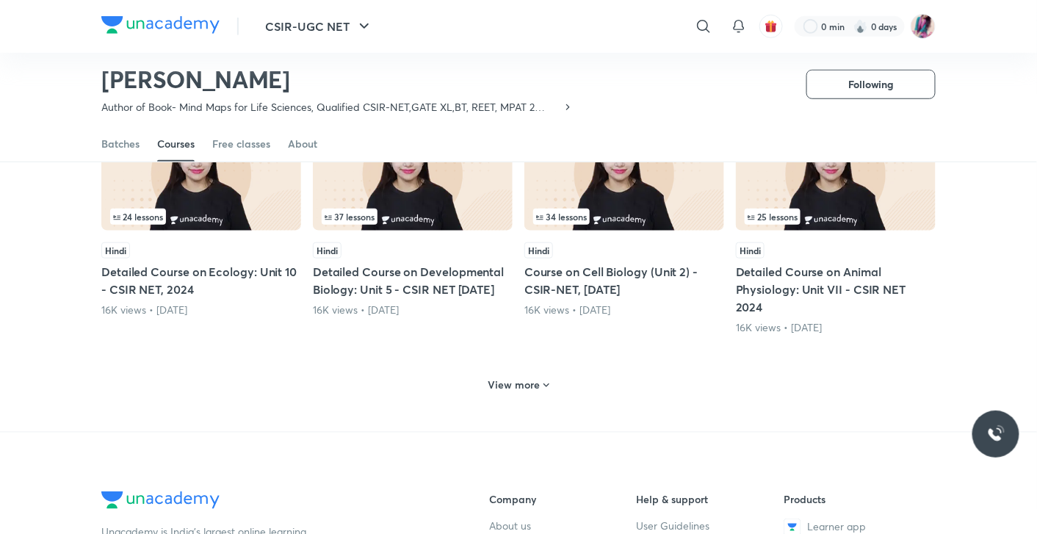
click at [547, 374] on div "View more" at bounding box center [518, 384] width 73 height 23
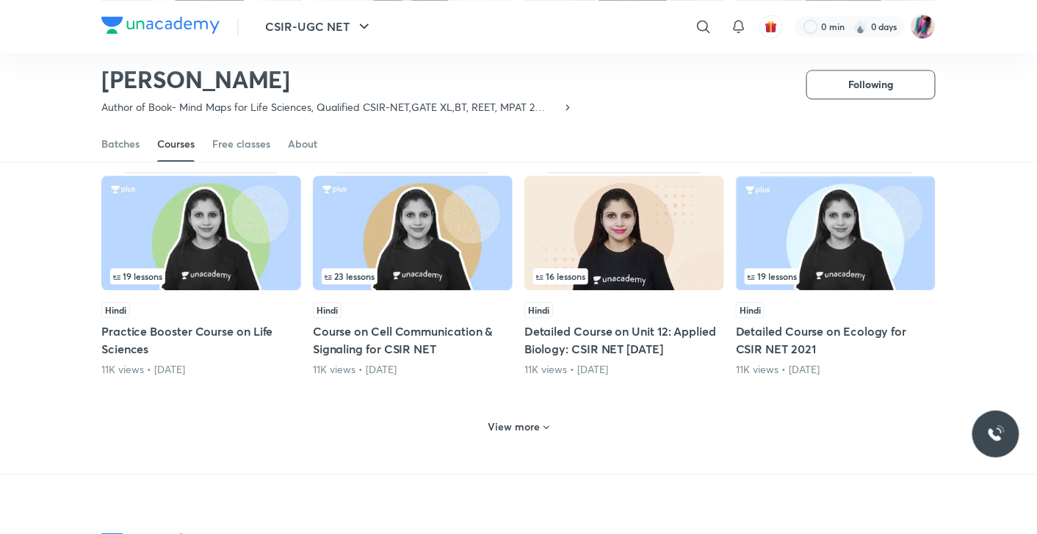
scroll to position [2811, 0]
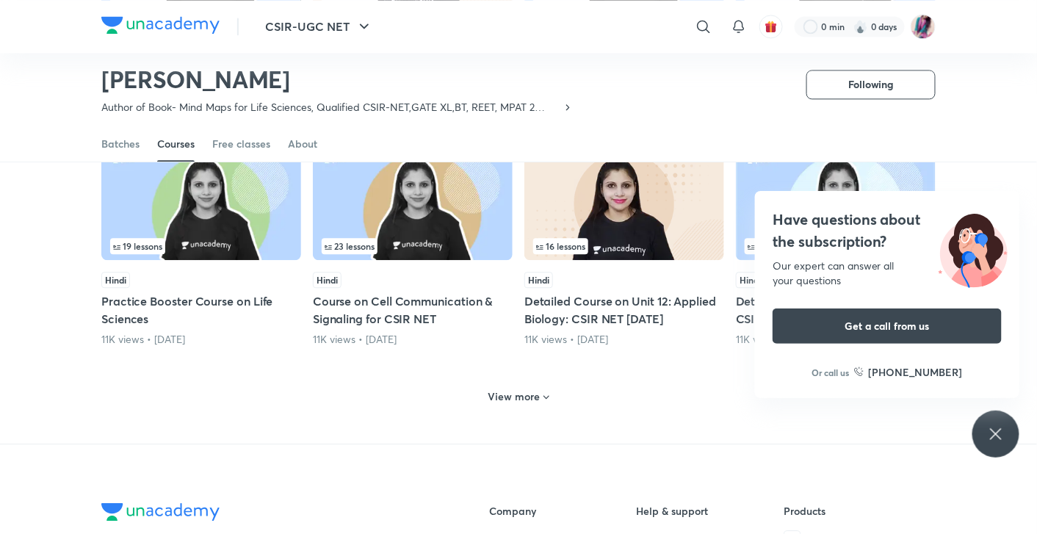
click at [545, 391] on icon at bounding box center [546, 397] width 12 height 12
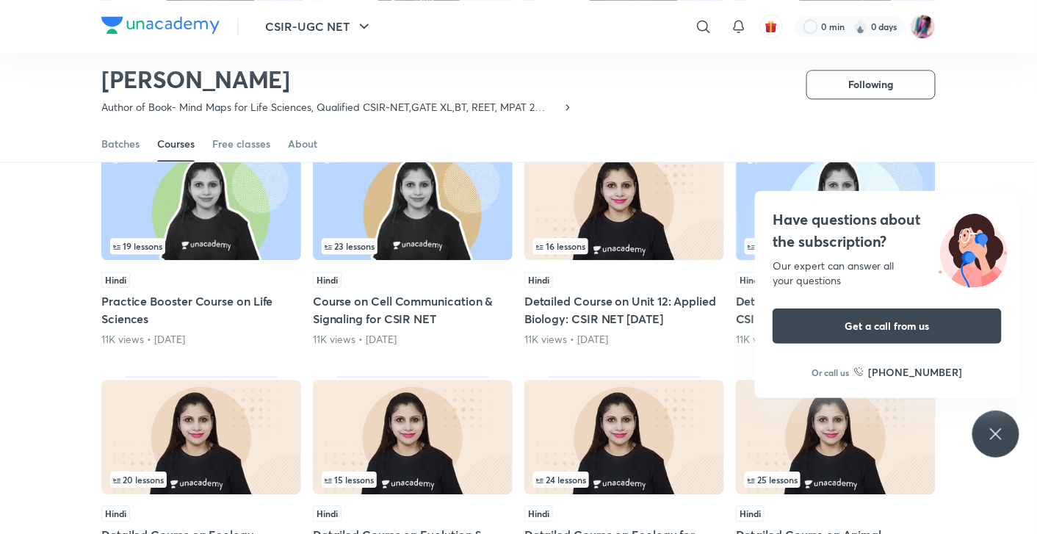
click at [1009, 443] on div "Have questions about the subscription? Our expert can answer all your questions…" at bounding box center [995, 433] width 47 height 47
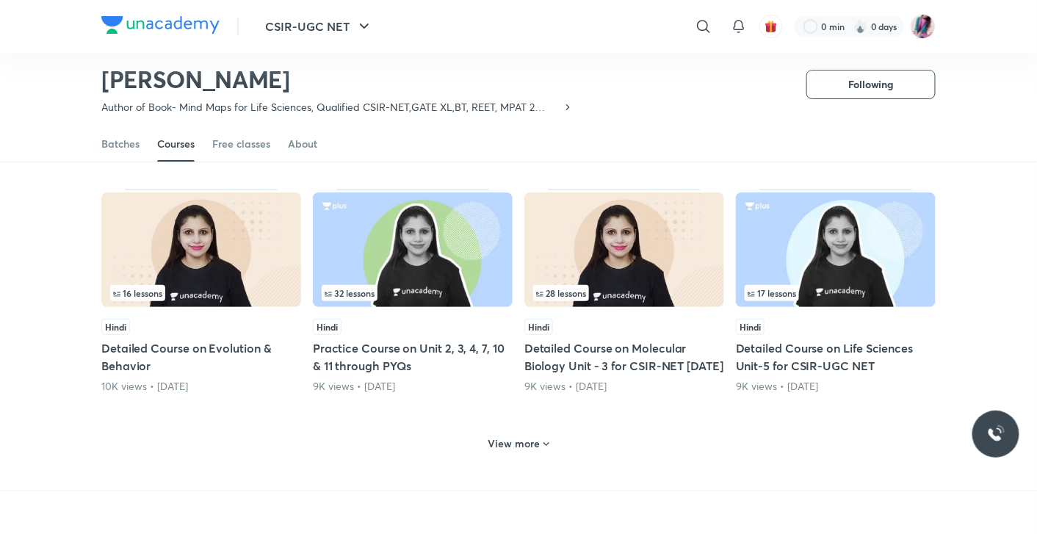
scroll to position [3491, 0]
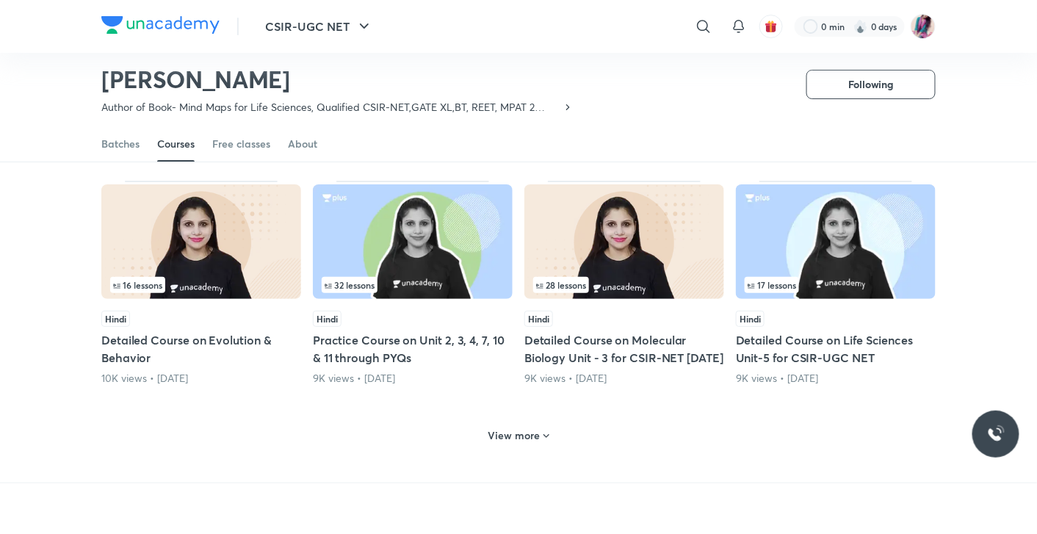
click at [548, 431] on icon at bounding box center [546, 436] width 12 height 12
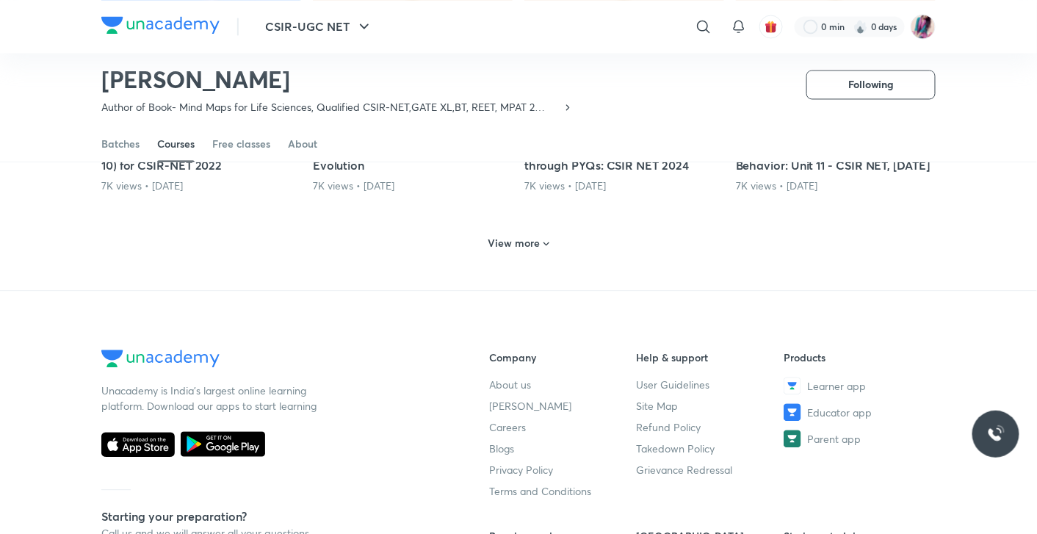
scroll to position [4442, 0]
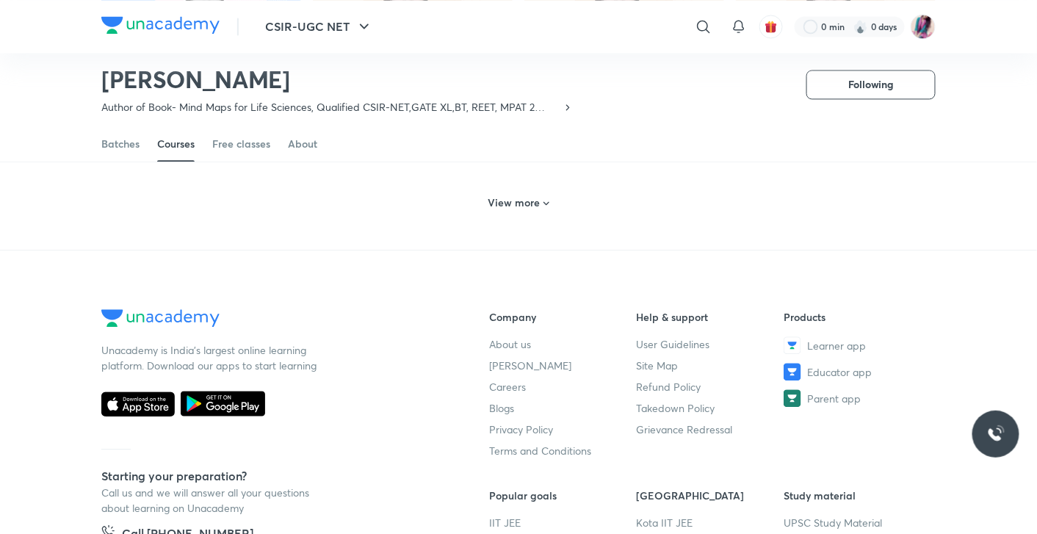
click at [544, 209] on icon at bounding box center [546, 204] width 12 height 12
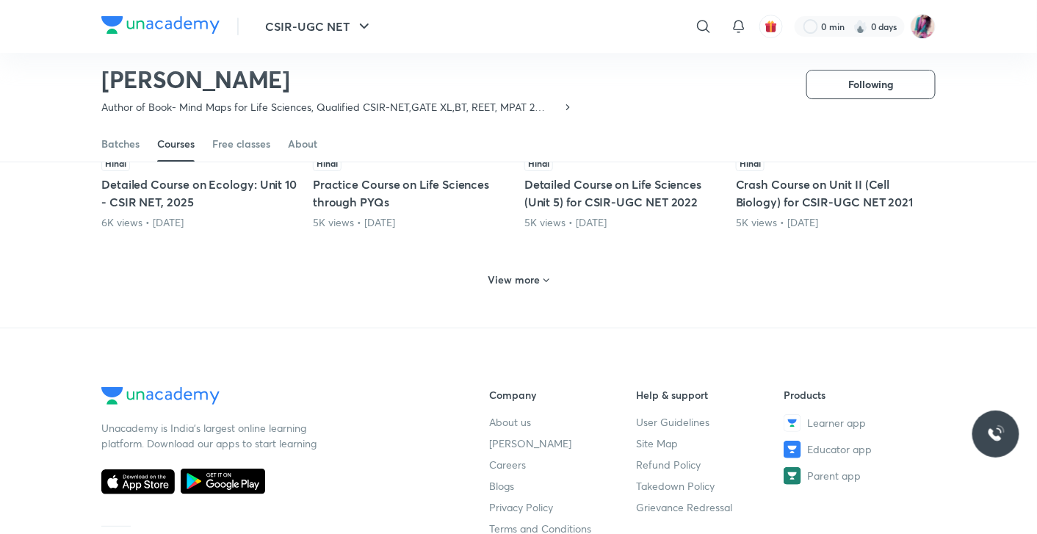
scroll to position [5095, 0]
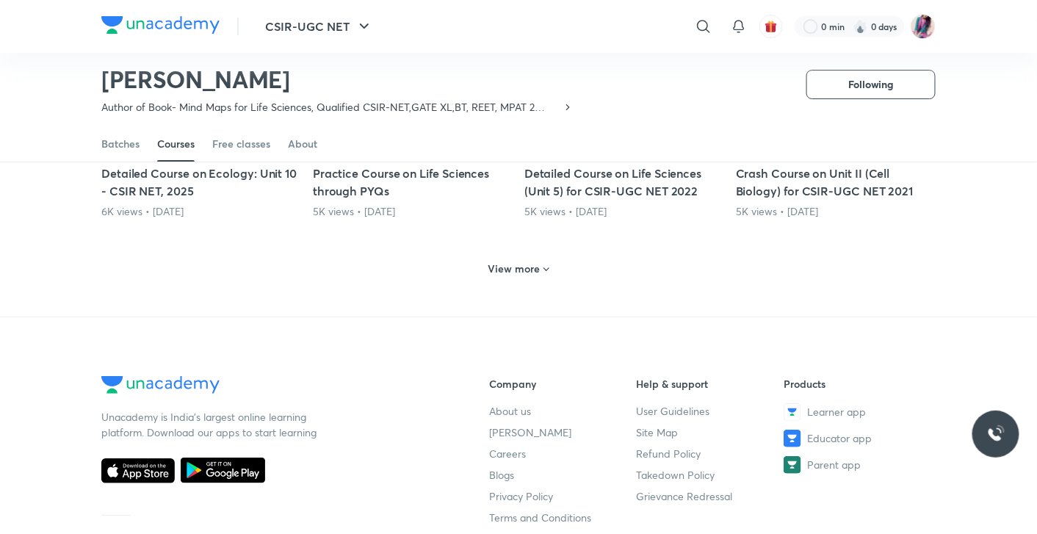
click at [543, 275] on icon at bounding box center [546, 270] width 12 height 12
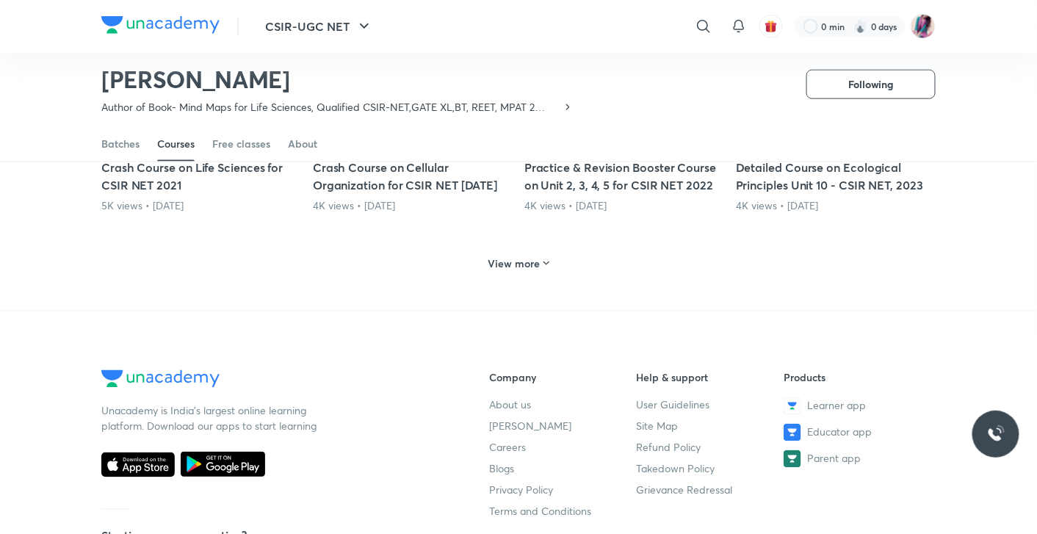
scroll to position [5819, 0]
click at [547, 270] on icon at bounding box center [546, 264] width 12 height 12
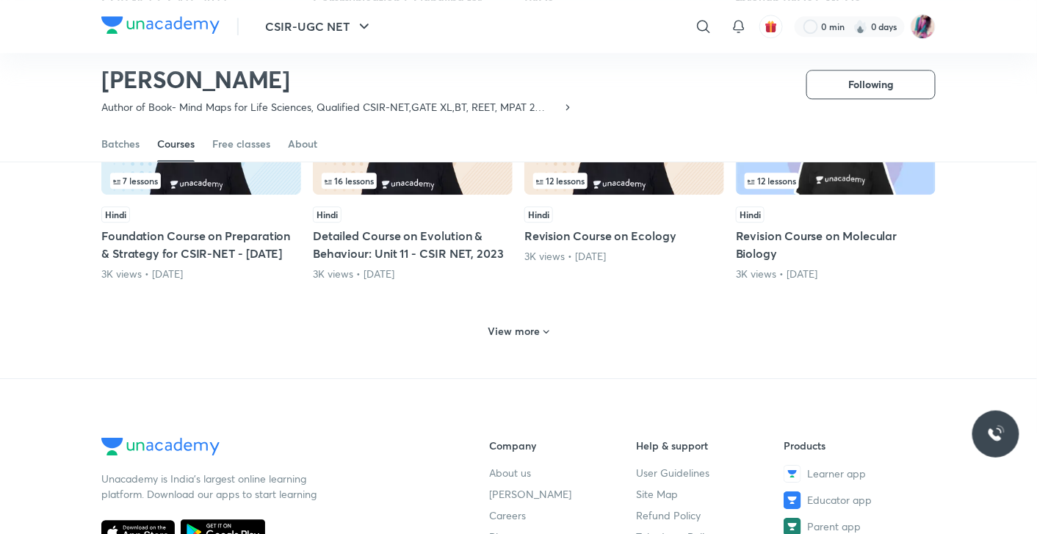
scroll to position [6472, 0]
click at [544, 337] on icon at bounding box center [546, 331] width 12 height 12
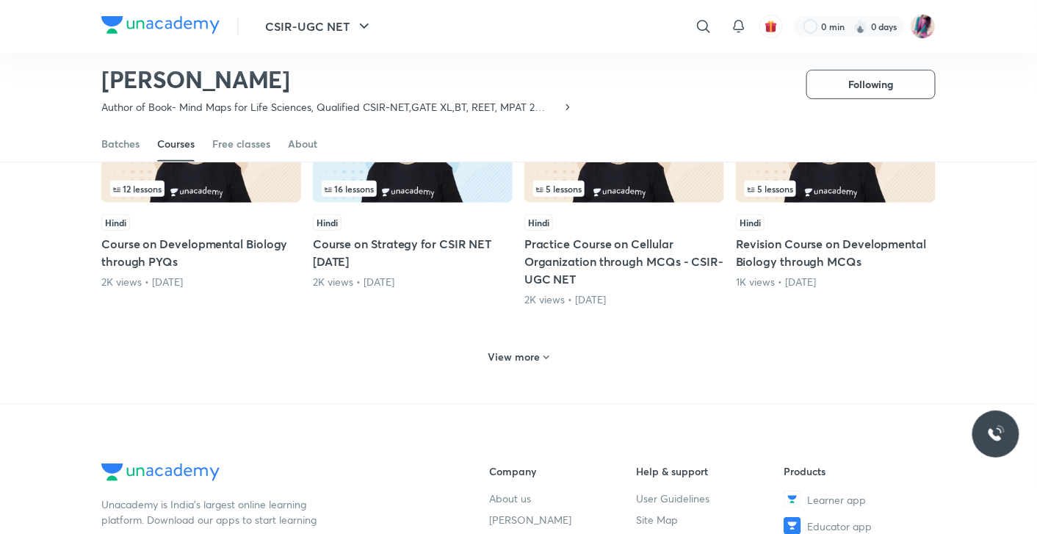
scroll to position [7165, 0]
click at [546, 358] on icon at bounding box center [546, 357] width 6 height 4
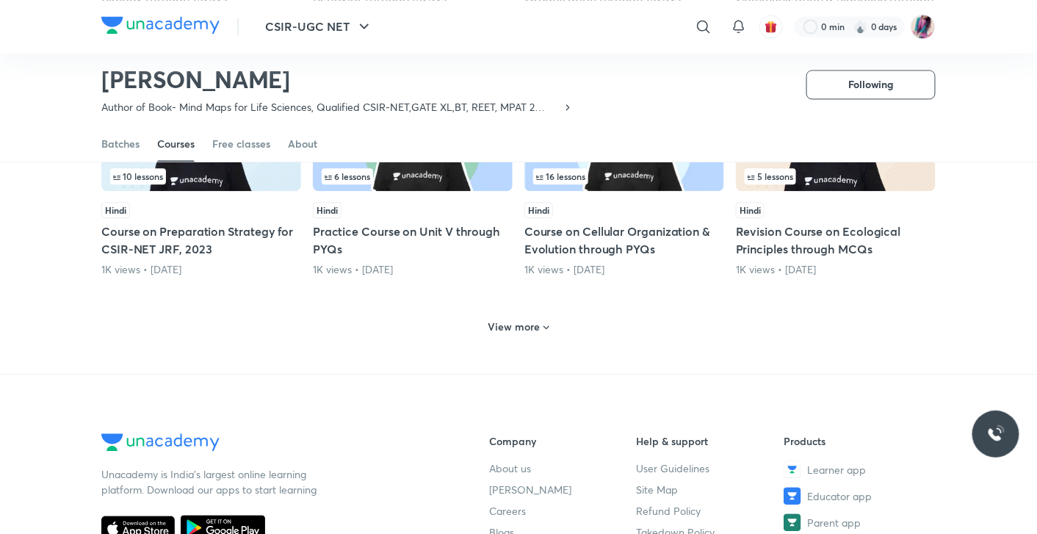
scroll to position [7940, 0]
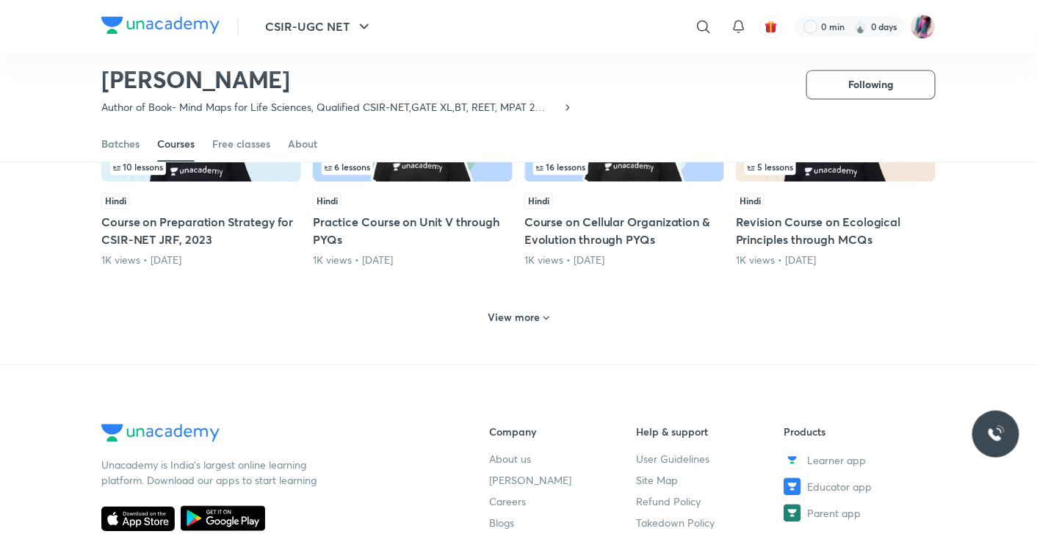
click at [544, 324] on icon at bounding box center [546, 318] width 12 height 12
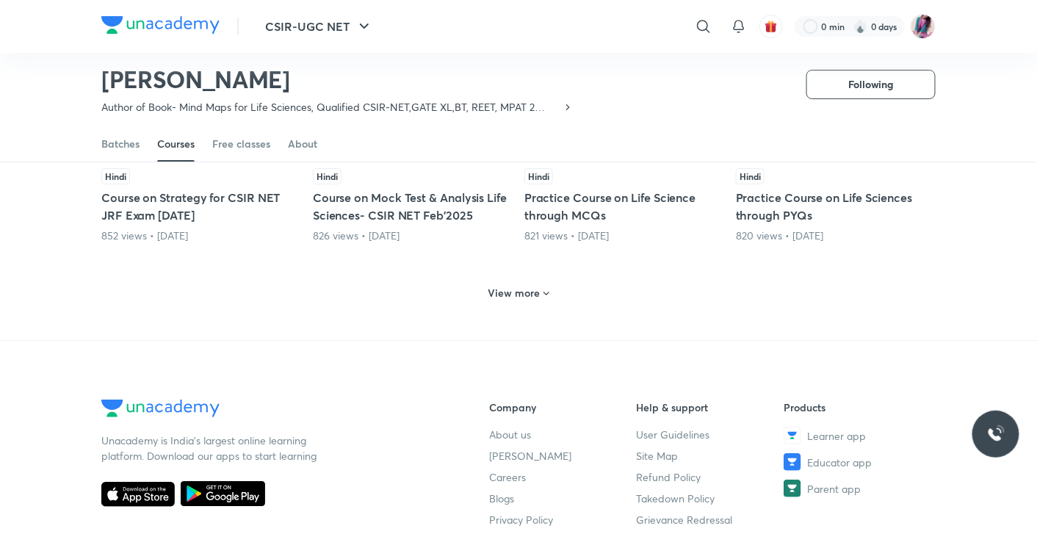
scroll to position [8674, 0]
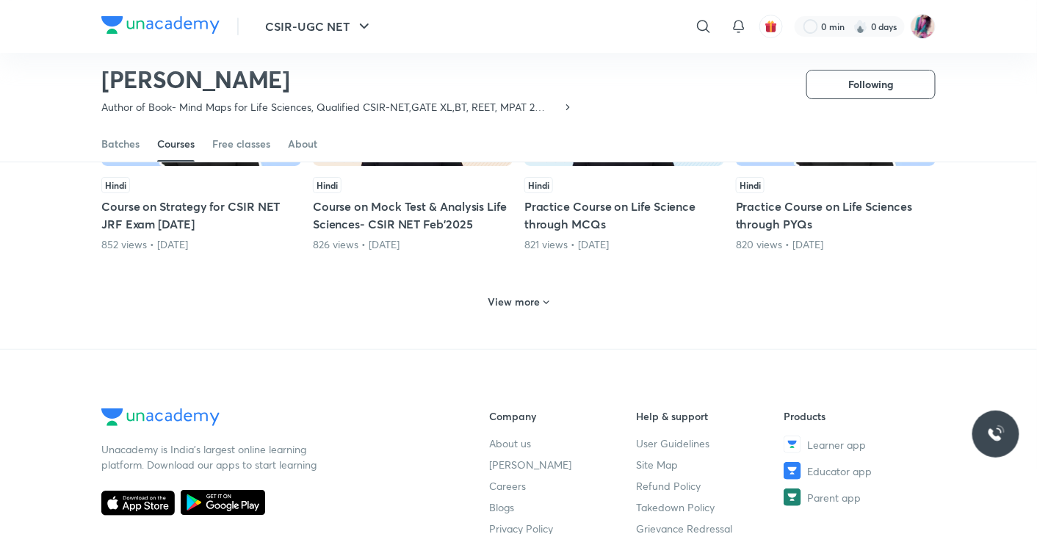
click at [547, 308] on icon at bounding box center [546, 303] width 12 height 12
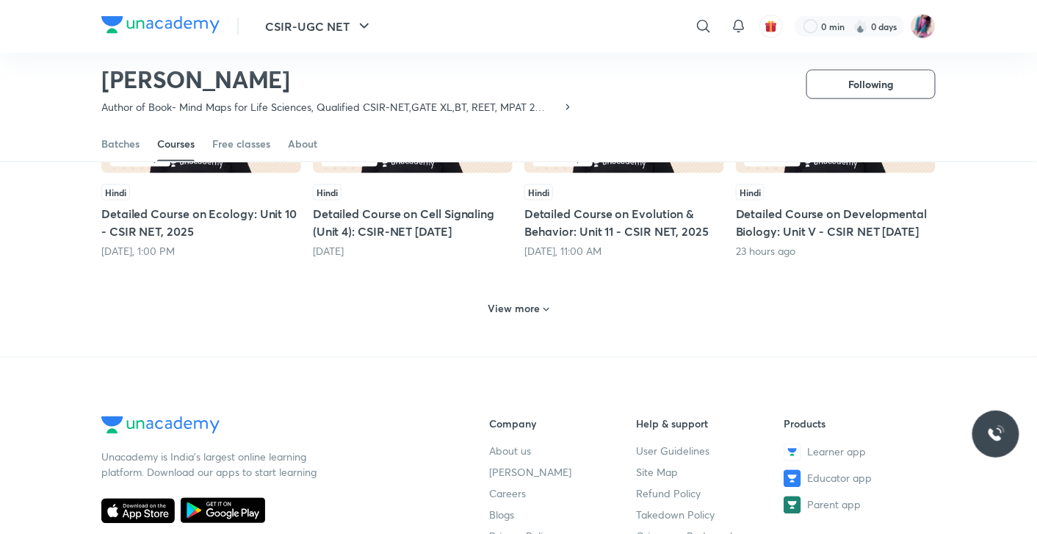
scroll to position [9395, 0]
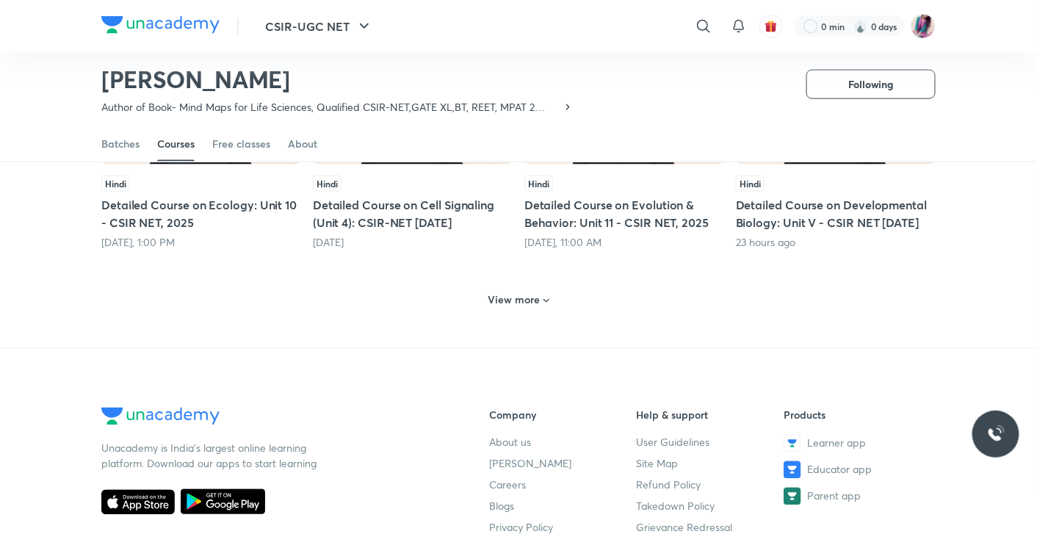
click at [544, 307] on icon at bounding box center [546, 301] width 12 height 12
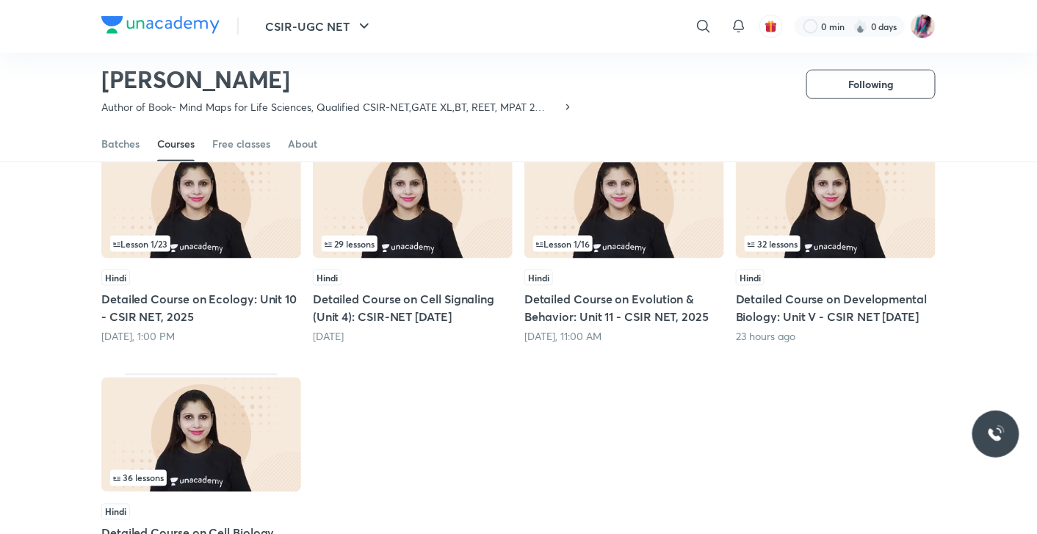
scroll to position [9291, 0]
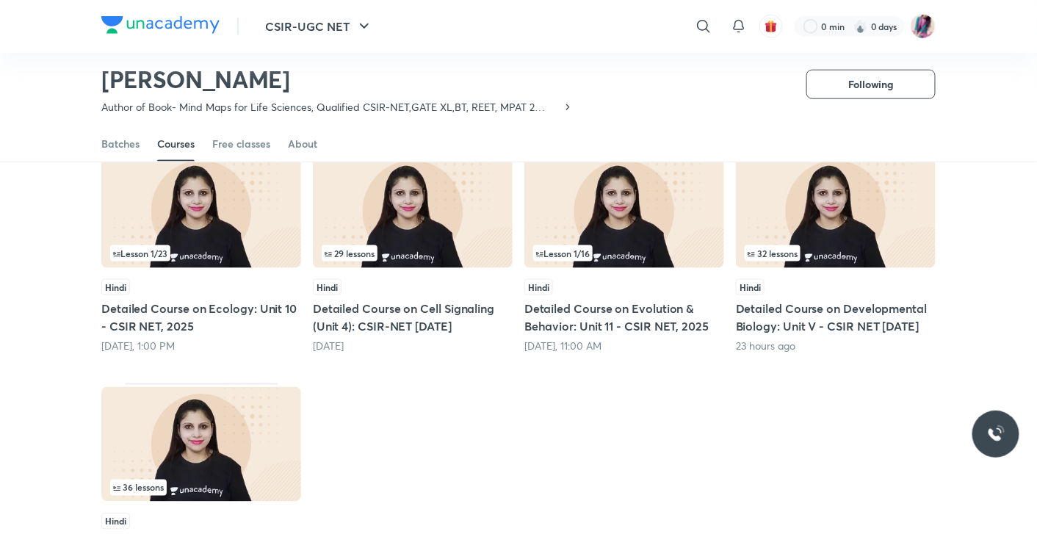
click at [759, 258] on span "32 lessons" at bounding box center [772, 253] width 50 height 9
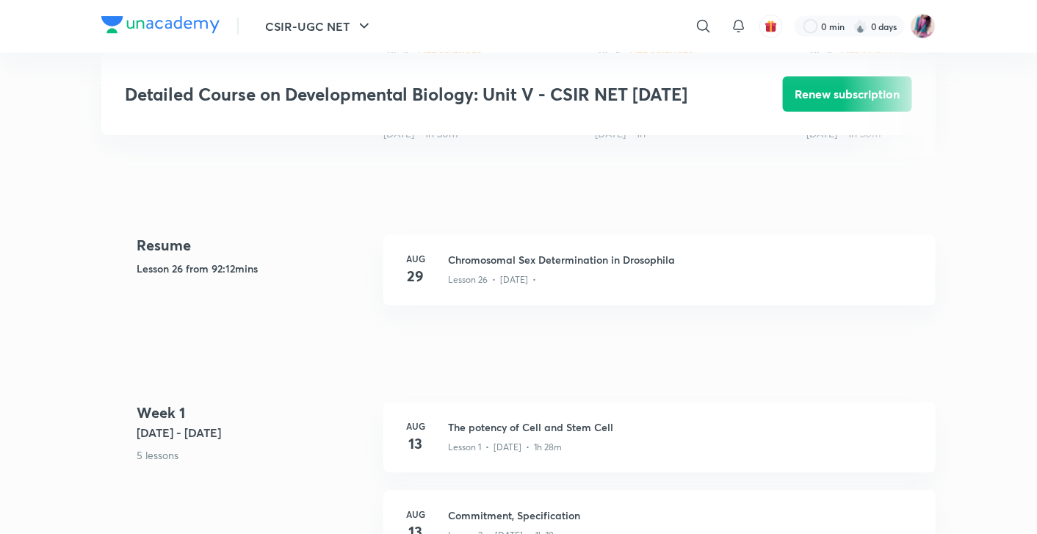
scroll to position [666, 0]
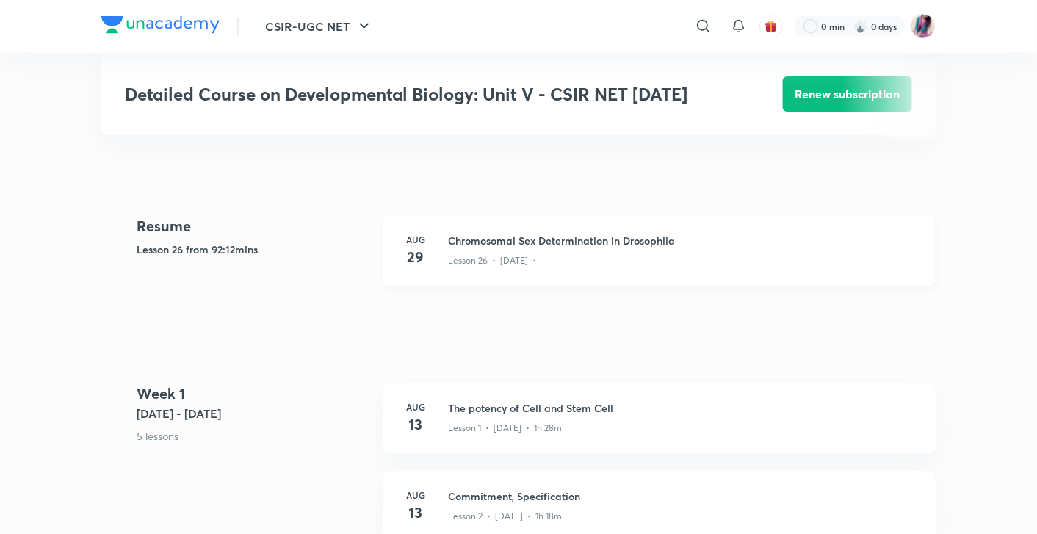
click at [463, 255] on p "Lesson 26 • [DATE] •" at bounding box center [492, 261] width 88 height 13
click at [413, 247] on h4 "29" at bounding box center [415, 258] width 29 height 22
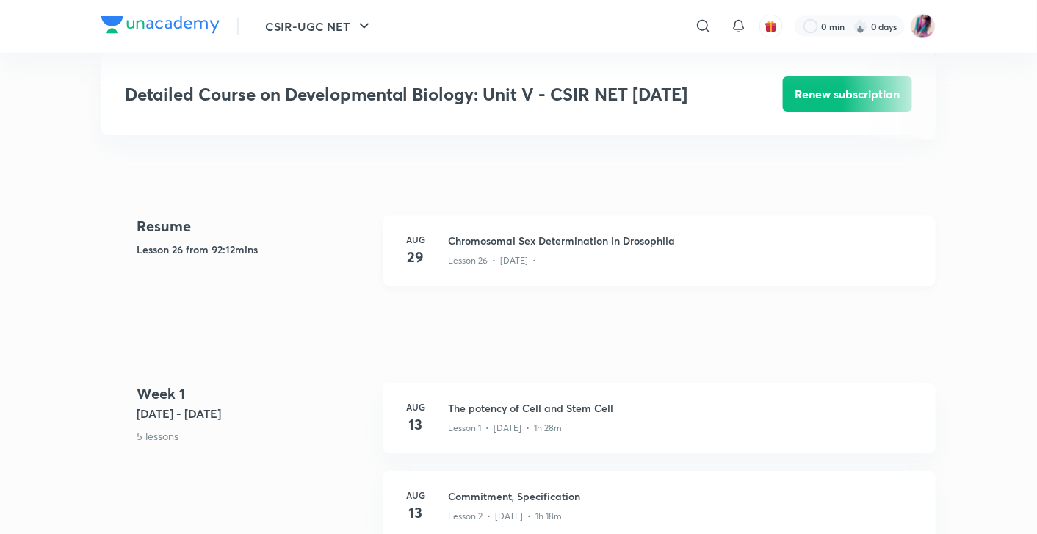
click at [413, 247] on h4 "29" at bounding box center [415, 258] width 29 height 22
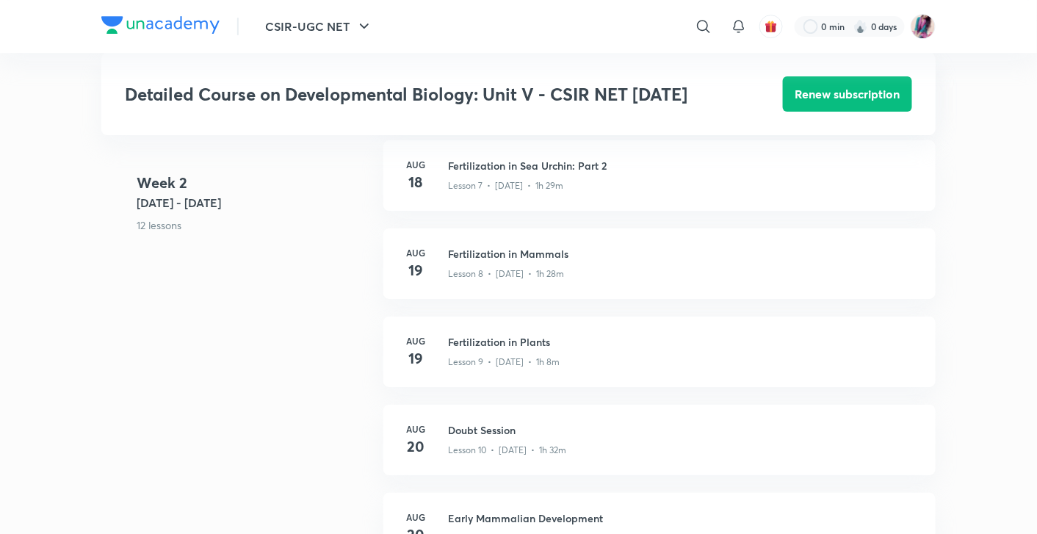
scroll to position [1523, 0]
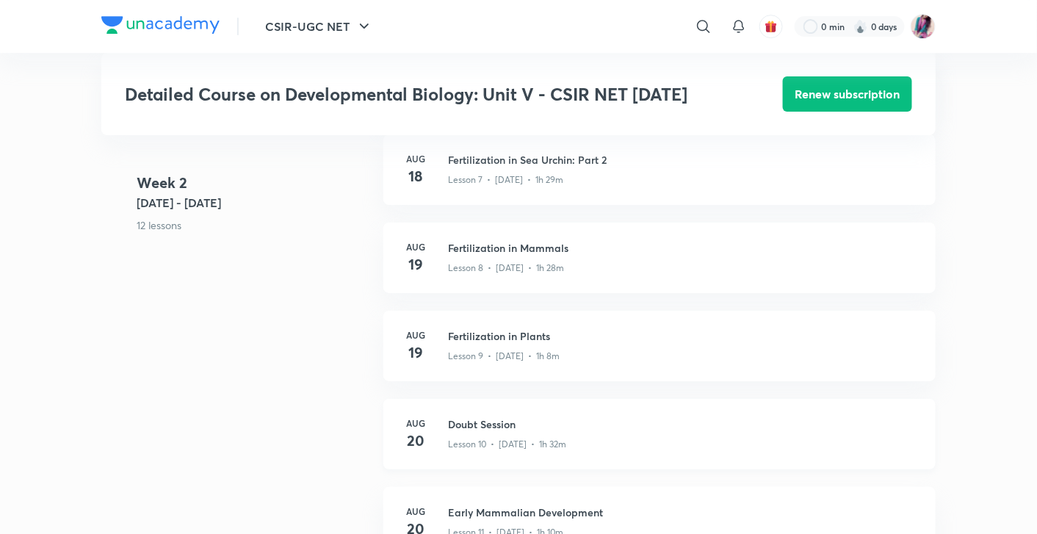
click at [414, 430] on h4 "20" at bounding box center [415, 441] width 29 height 22
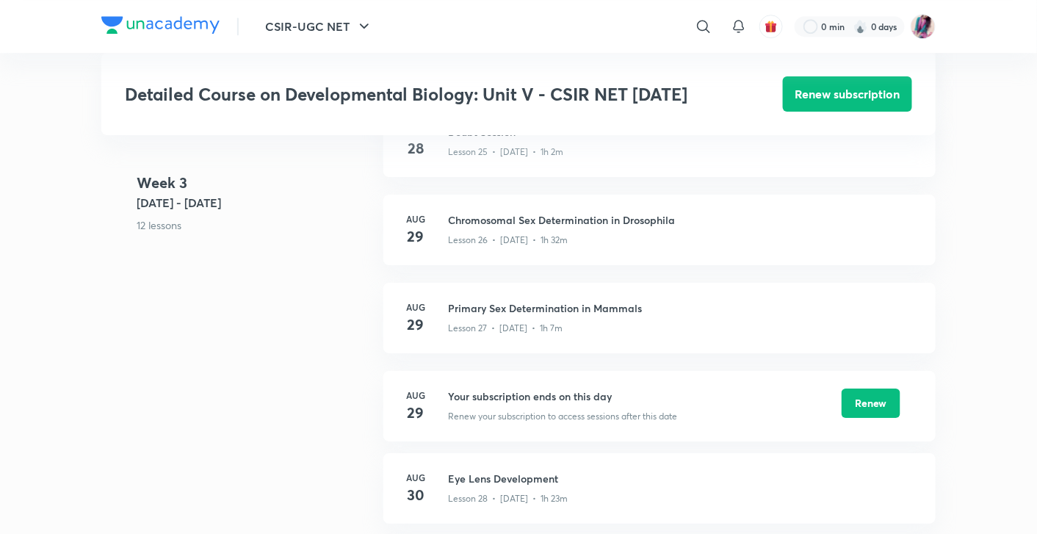
scroll to position [3195, 0]
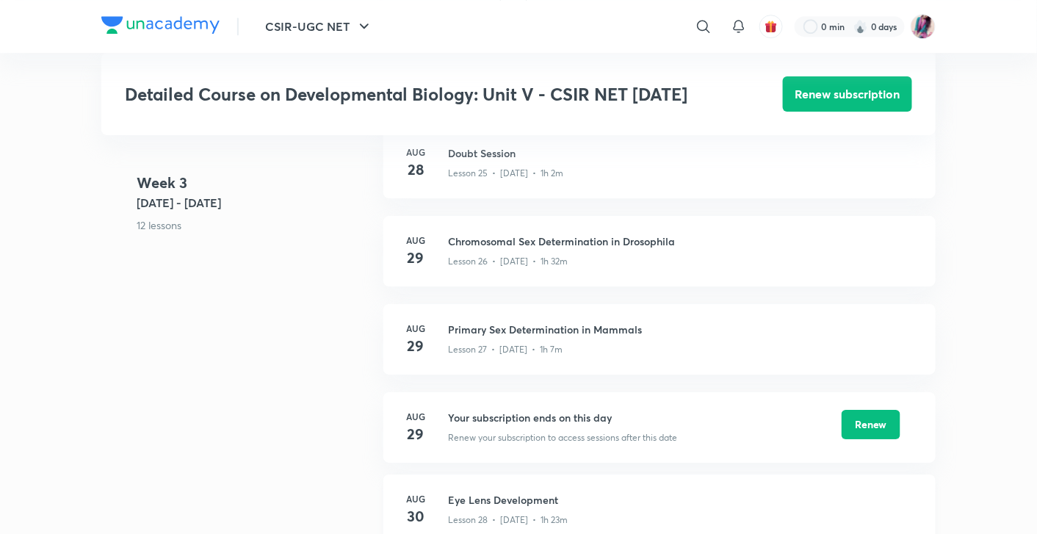
click at [417, 505] on h4 "30" at bounding box center [415, 516] width 29 height 22
